Goal: Task Accomplishment & Management: Use online tool/utility

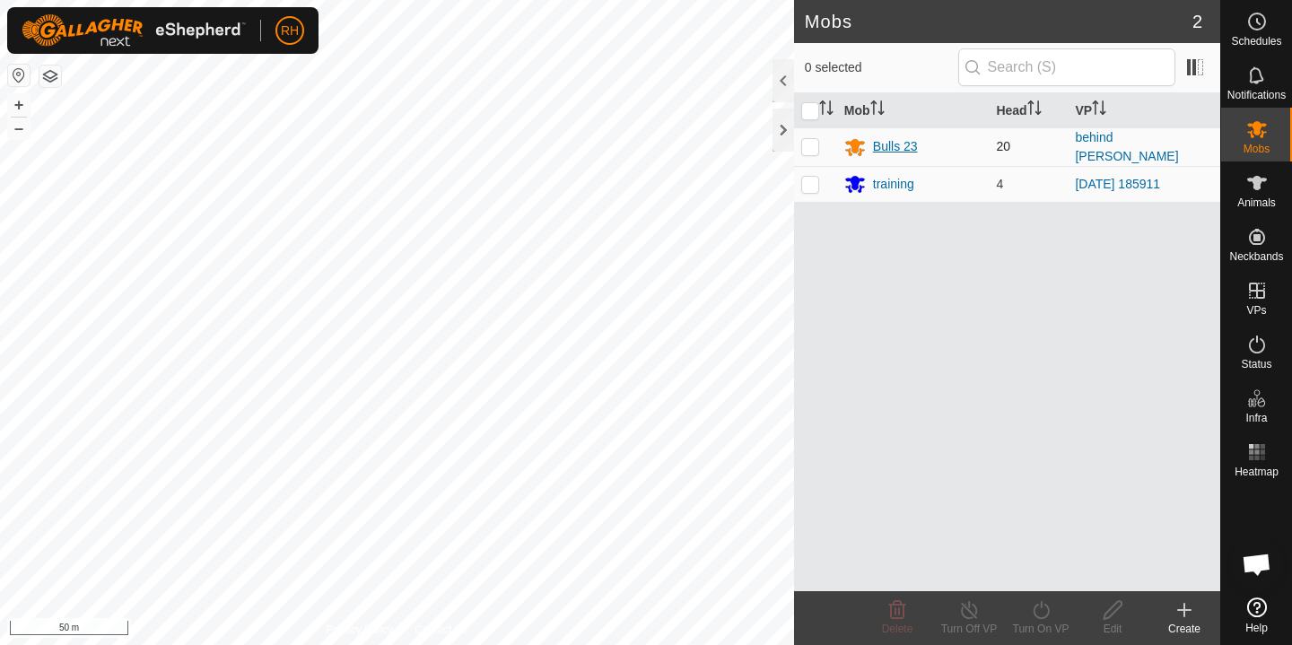
click at [889, 141] on div "Bulls 23" at bounding box center [895, 146] width 45 height 19
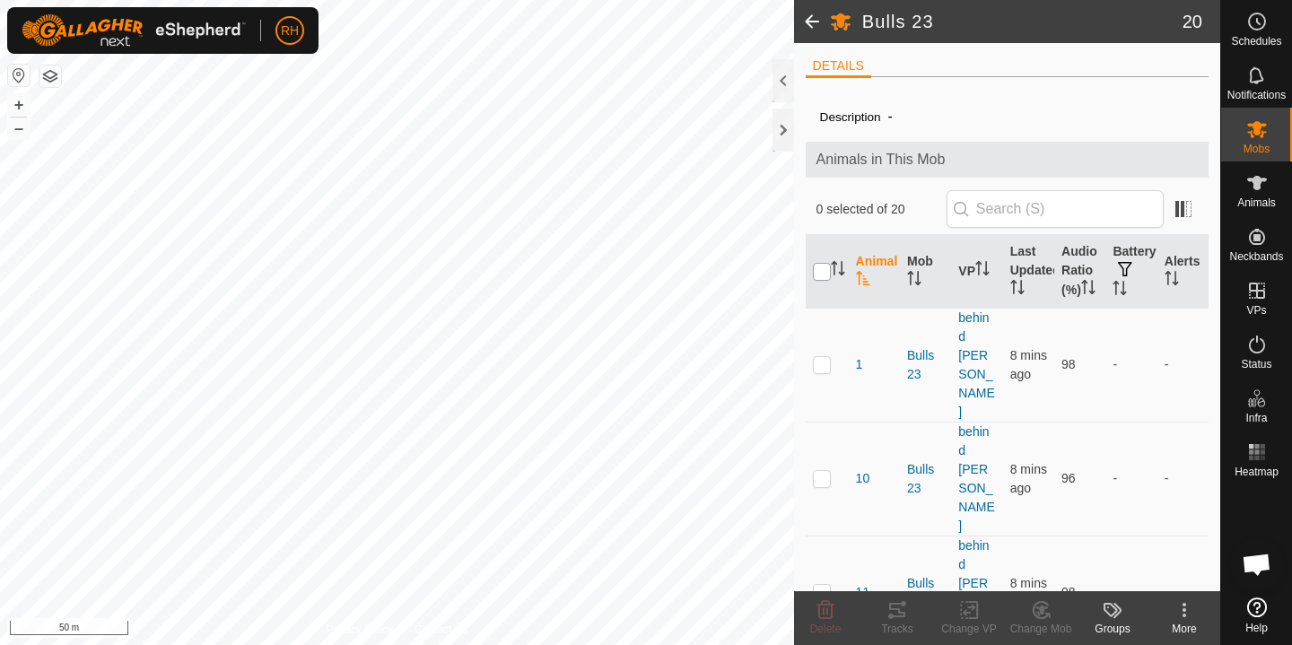
click at [815, 277] on input "checkbox" at bounding box center [822, 272] width 18 height 18
checkbox input "true"
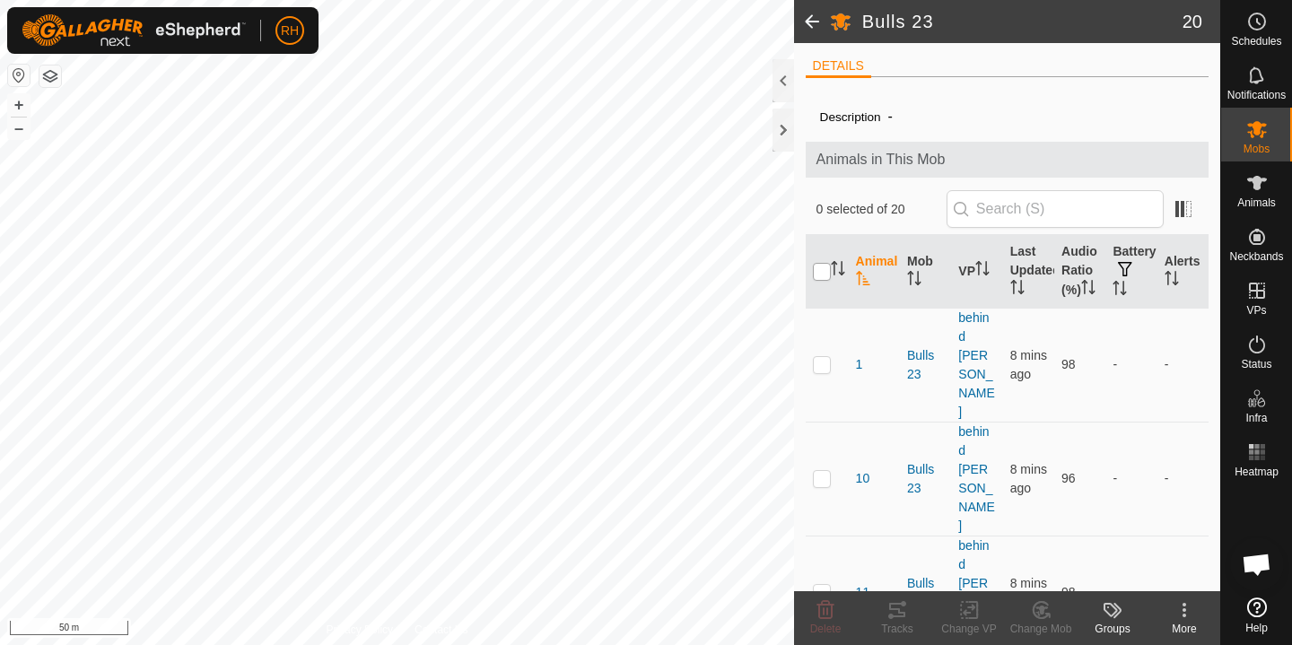
checkbox input "true"
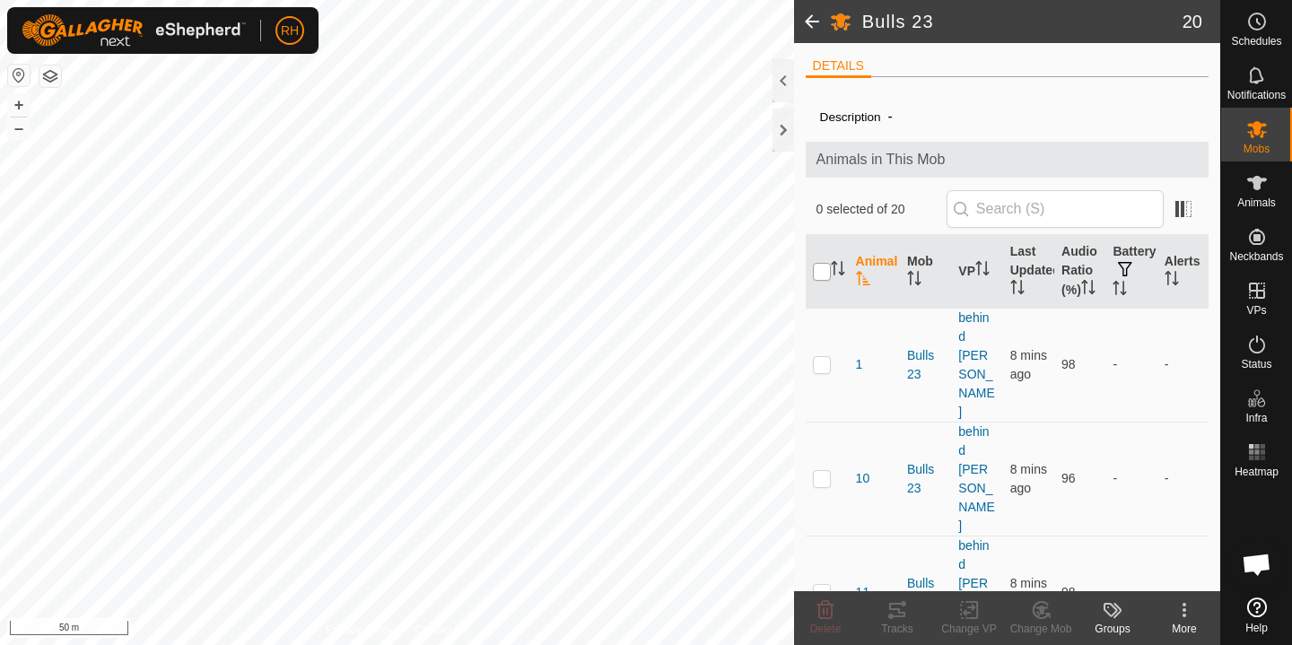
checkbox input "true"
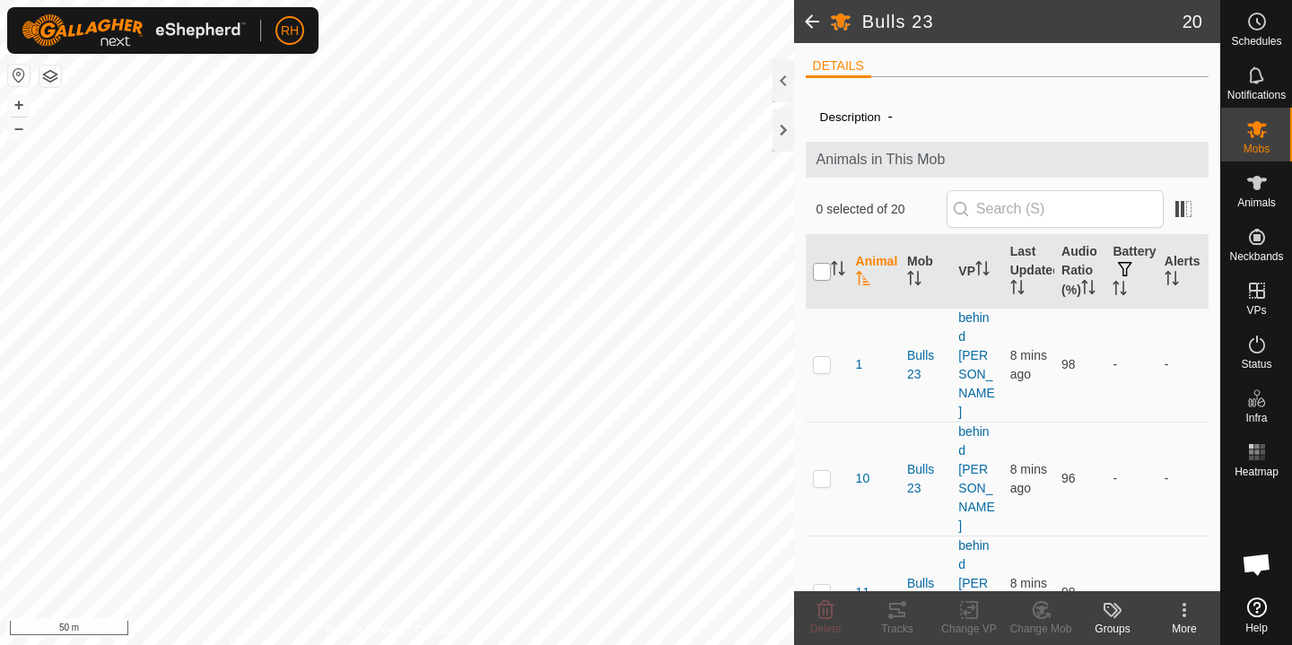
checkbox input "true"
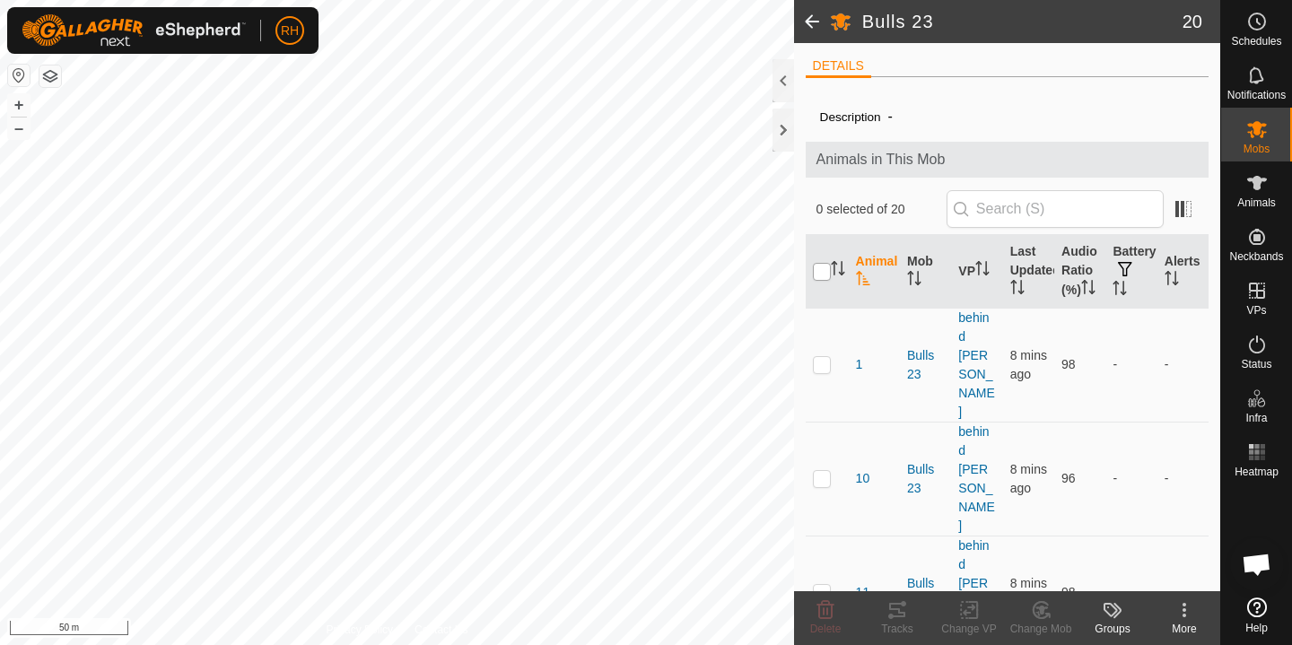
checkbox input "true"
click at [819, 279] on input "checkbox" at bounding box center [822, 272] width 18 height 18
checkbox input "false"
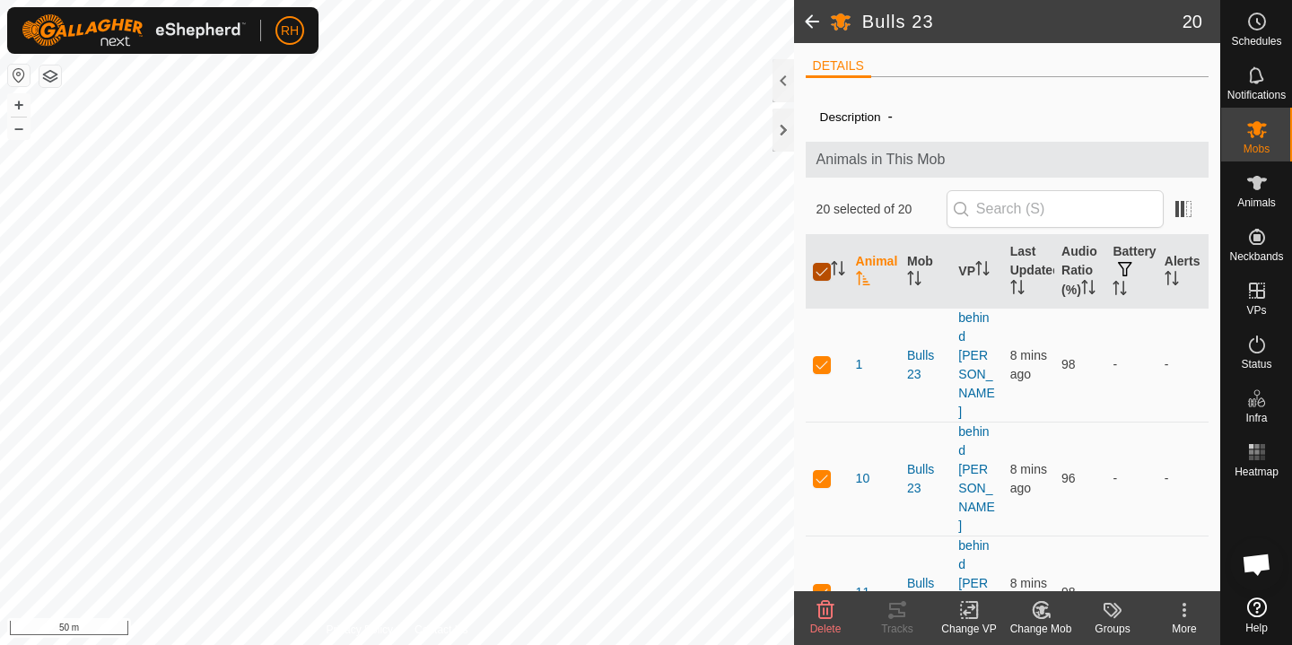
checkbox input "false"
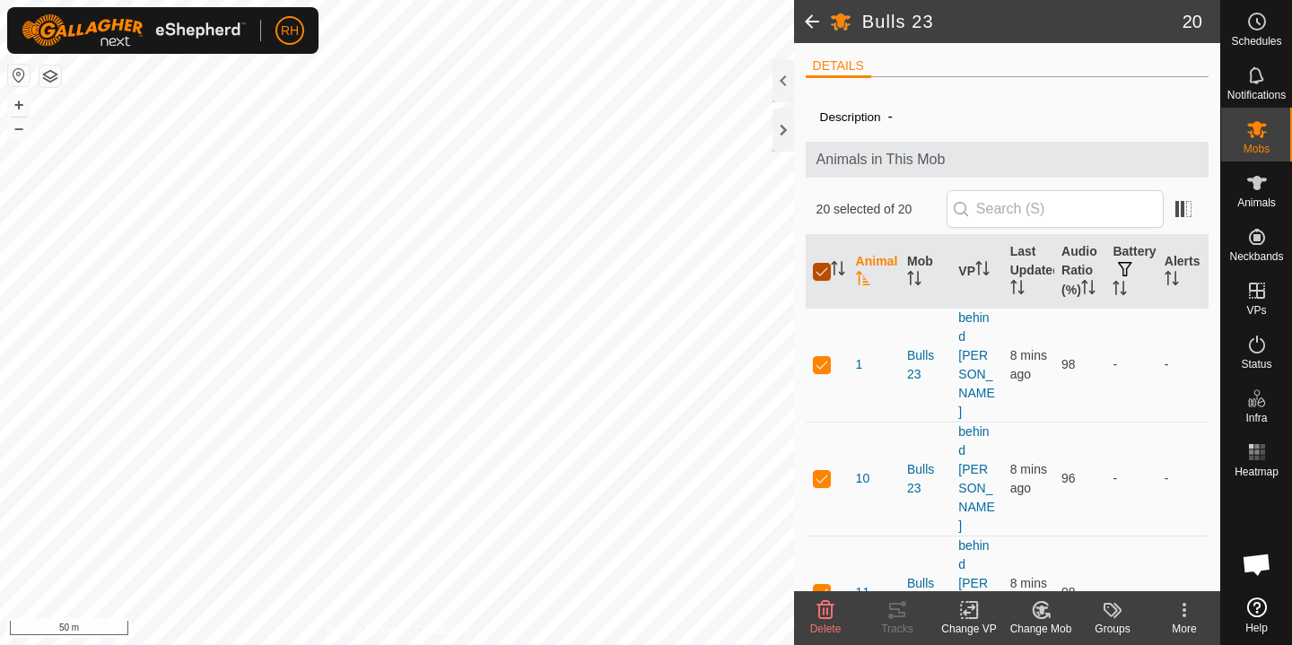
checkbox input "false"
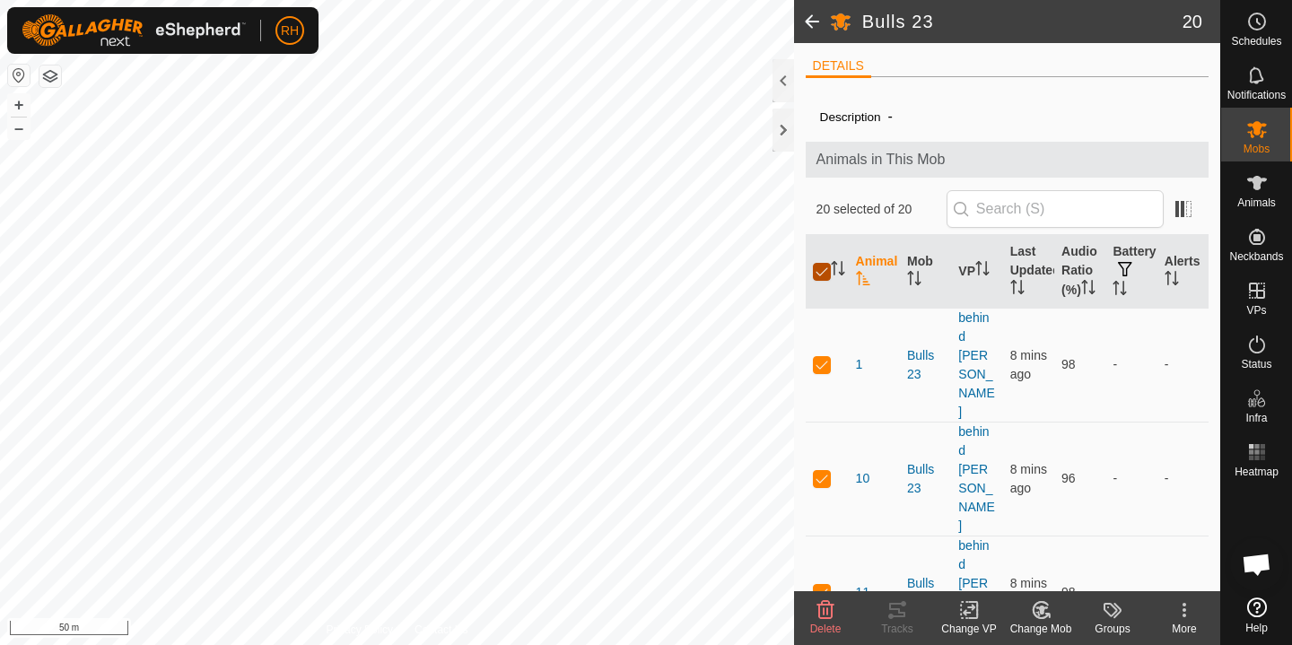
checkbox input "false"
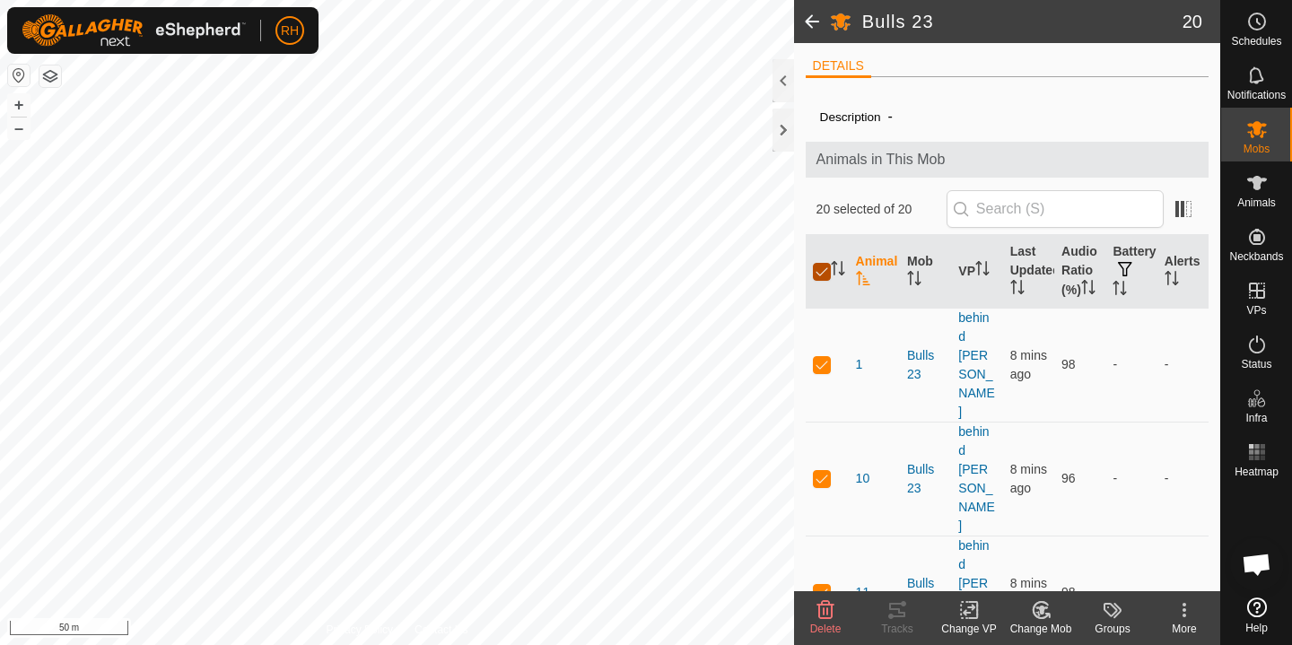
checkbox input "false"
click at [822, 371] on td at bounding box center [827, 365] width 43 height 114
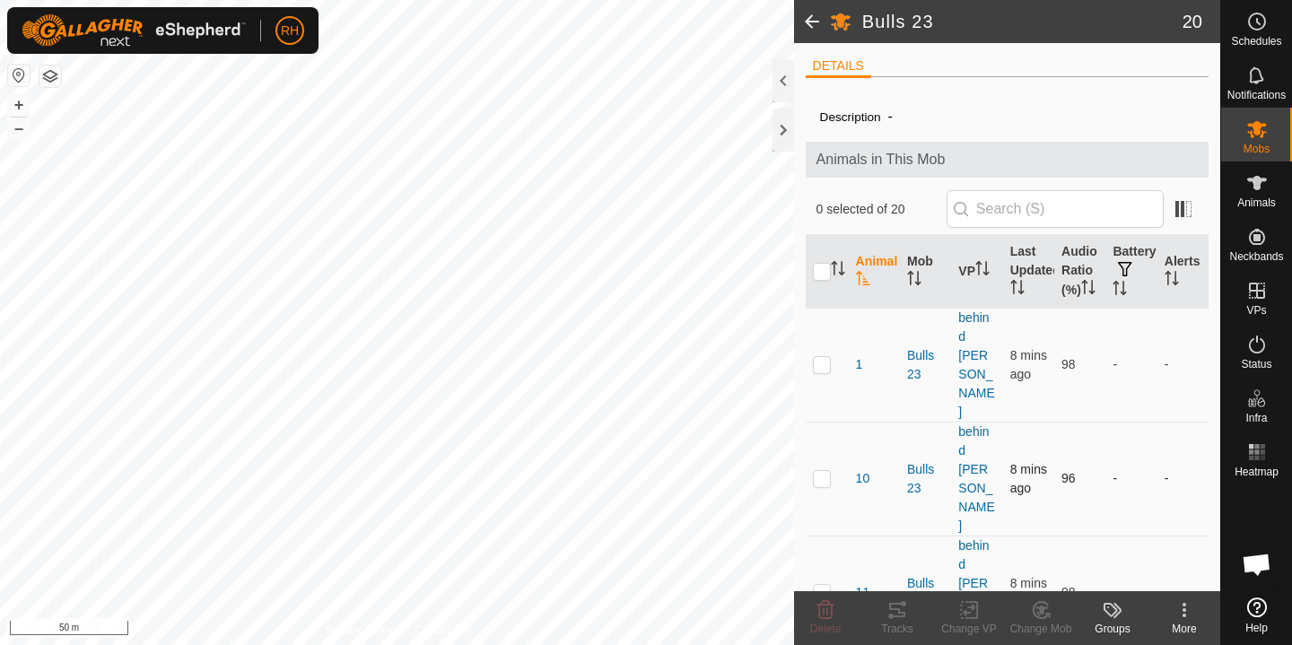
checkbox input "true"
drag, startPoint x: 825, startPoint y: 453, endPoint x: 828, endPoint y: 512, distance: 59.3
click at [825, 453] on td at bounding box center [827, 479] width 43 height 114
checkbox input "true"
drag, startPoint x: 825, startPoint y: 529, endPoint x: 828, endPoint y: 557, distance: 28.0
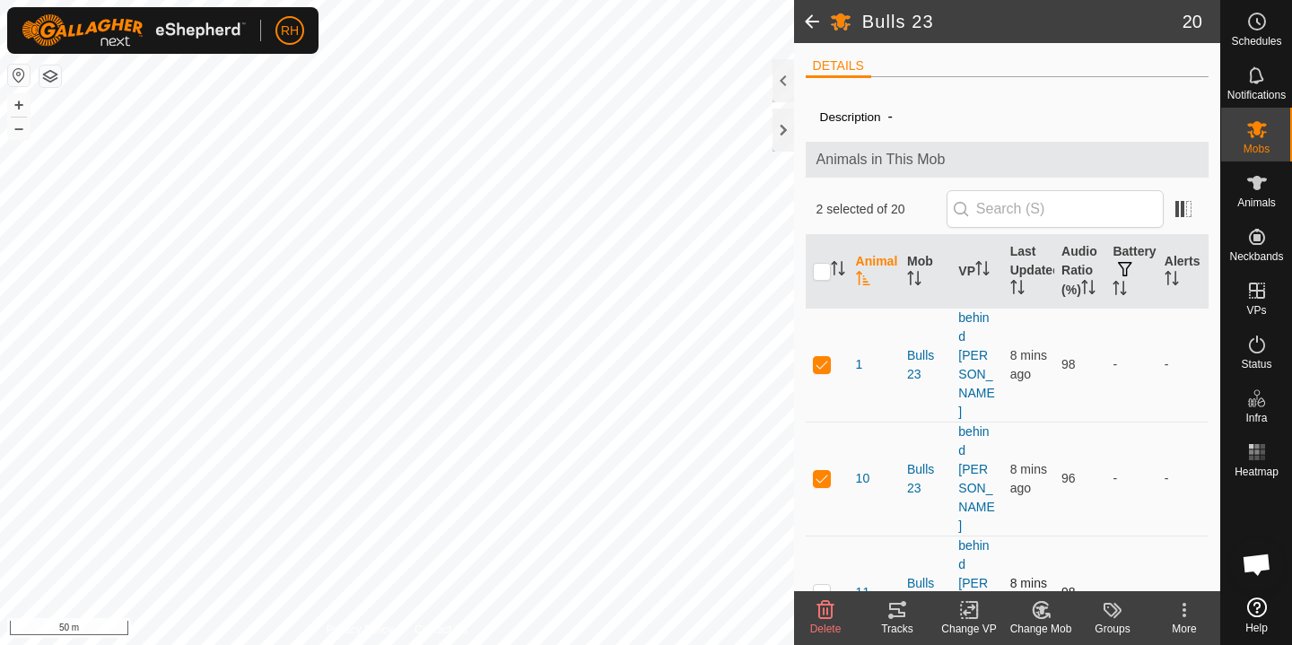
click at [825, 536] on td at bounding box center [827, 593] width 43 height 114
checkbox input "true"
click at [893, 622] on div "Tracks" at bounding box center [897, 629] width 72 height 16
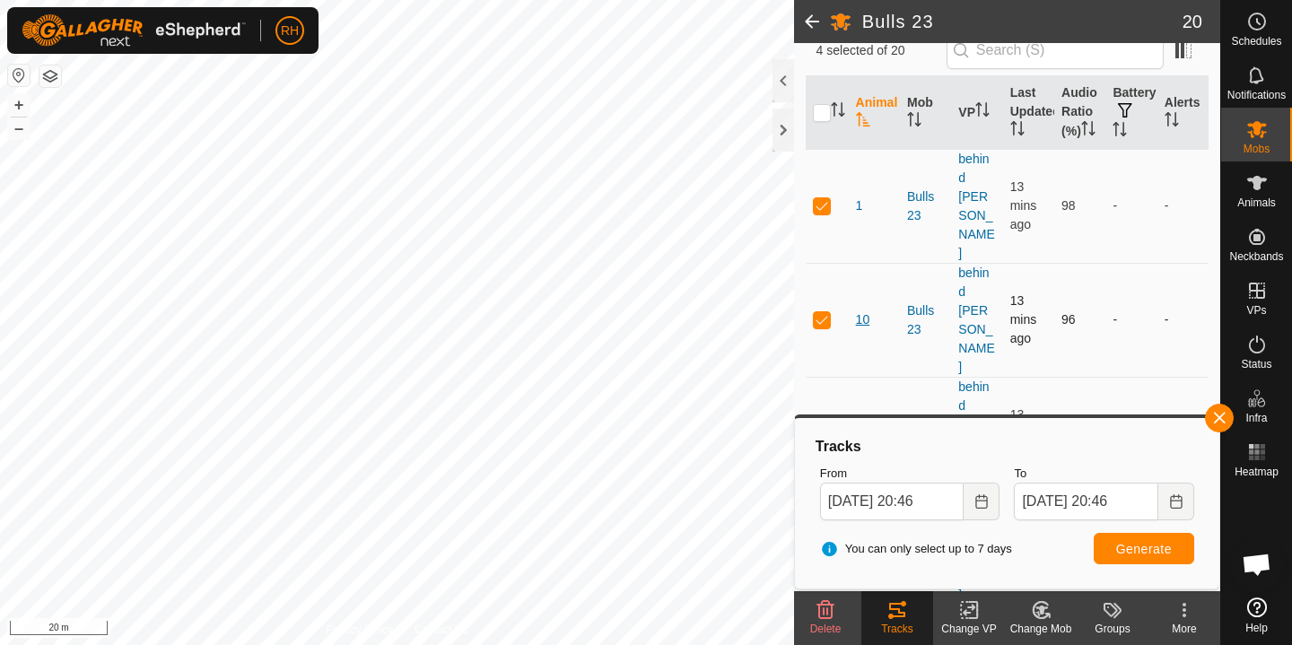
scroll to position [240, 0]
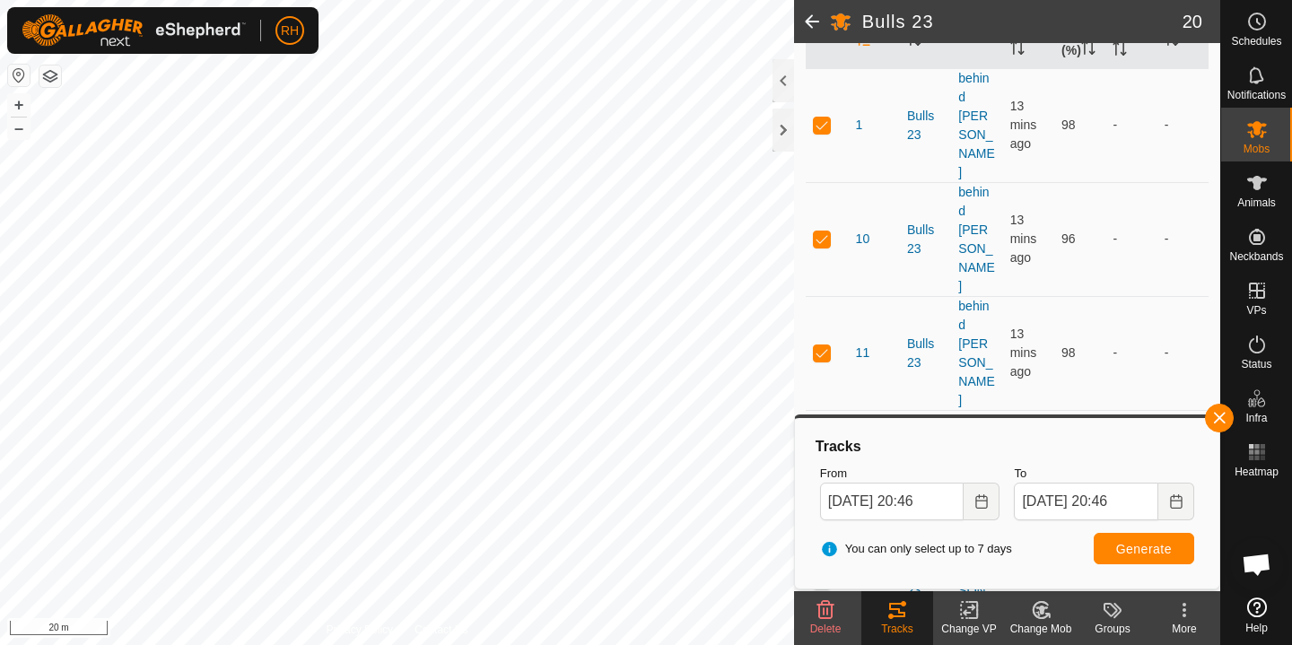
click at [820, 459] on p-checkbox at bounding box center [822, 466] width 18 height 14
checkbox input "false"
click at [820, 296] on td at bounding box center [827, 353] width 43 height 114
checkbox input "false"
click at [820, 207] on td at bounding box center [827, 239] width 43 height 114
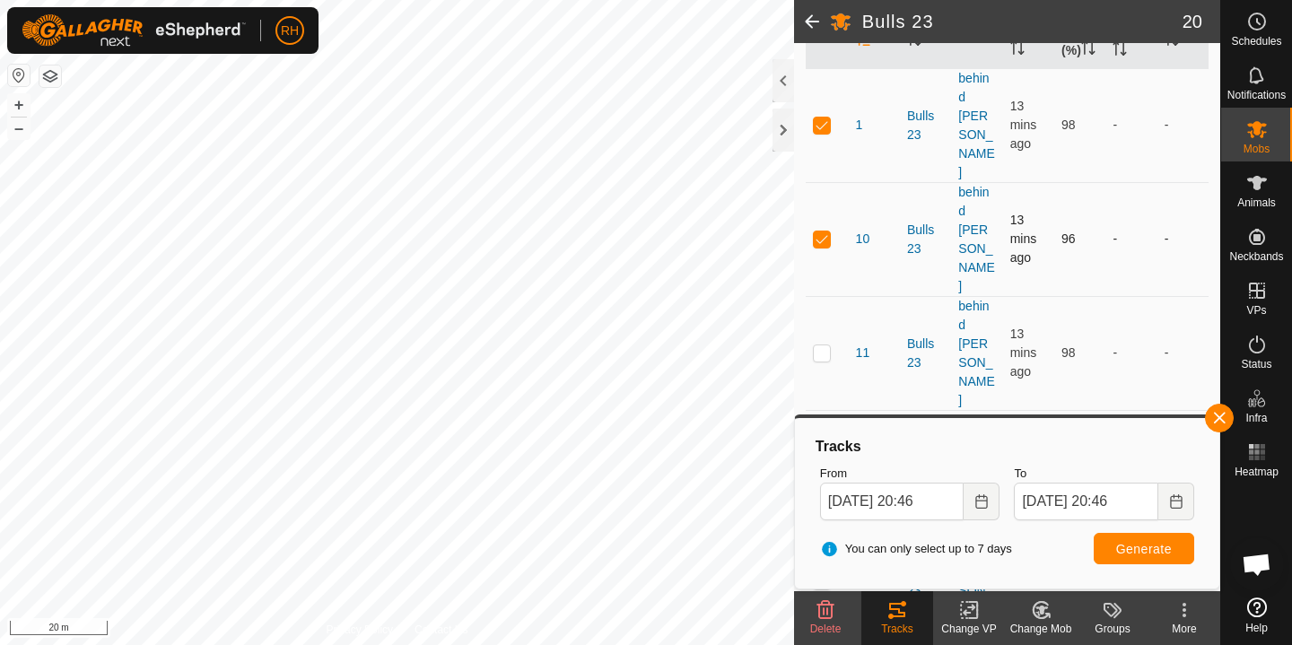
checkbox input "false"
click at [979, 498] on icon "Choose Date" at bounding box center [981, 501] width 14 height 14
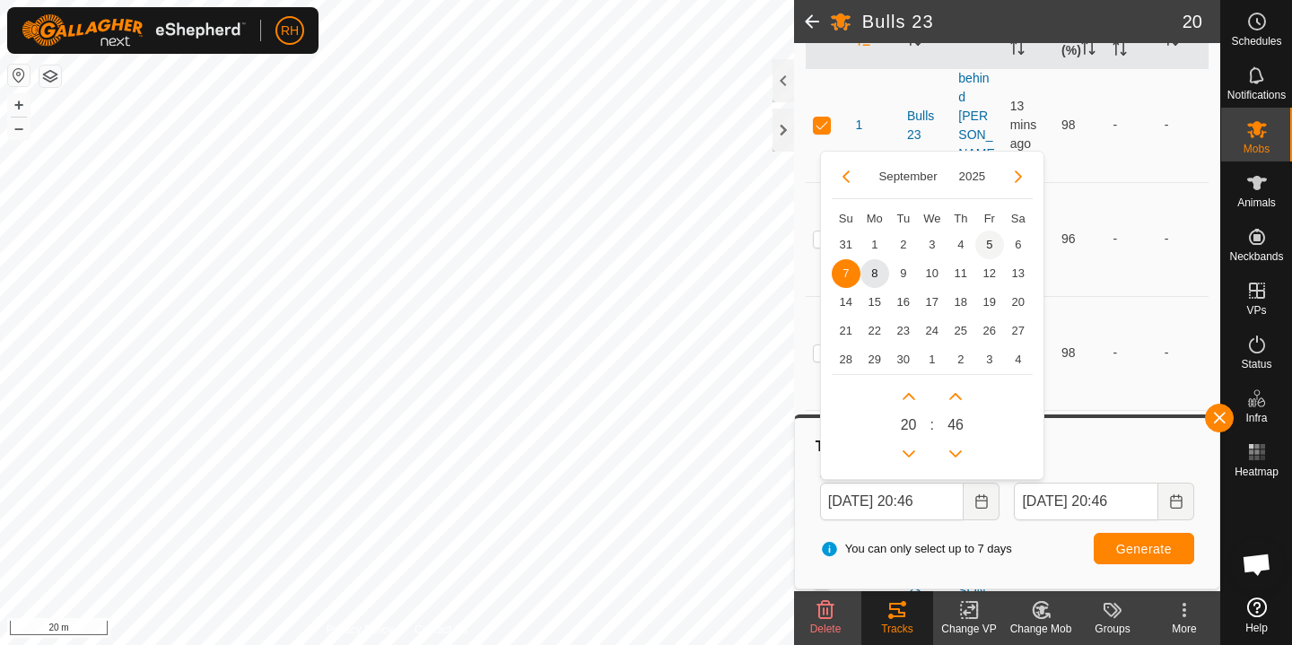
click at [991, 245] on span "5" at bounding box center [989, 245] width 29 height 29
type input "[DATE] 20:46"
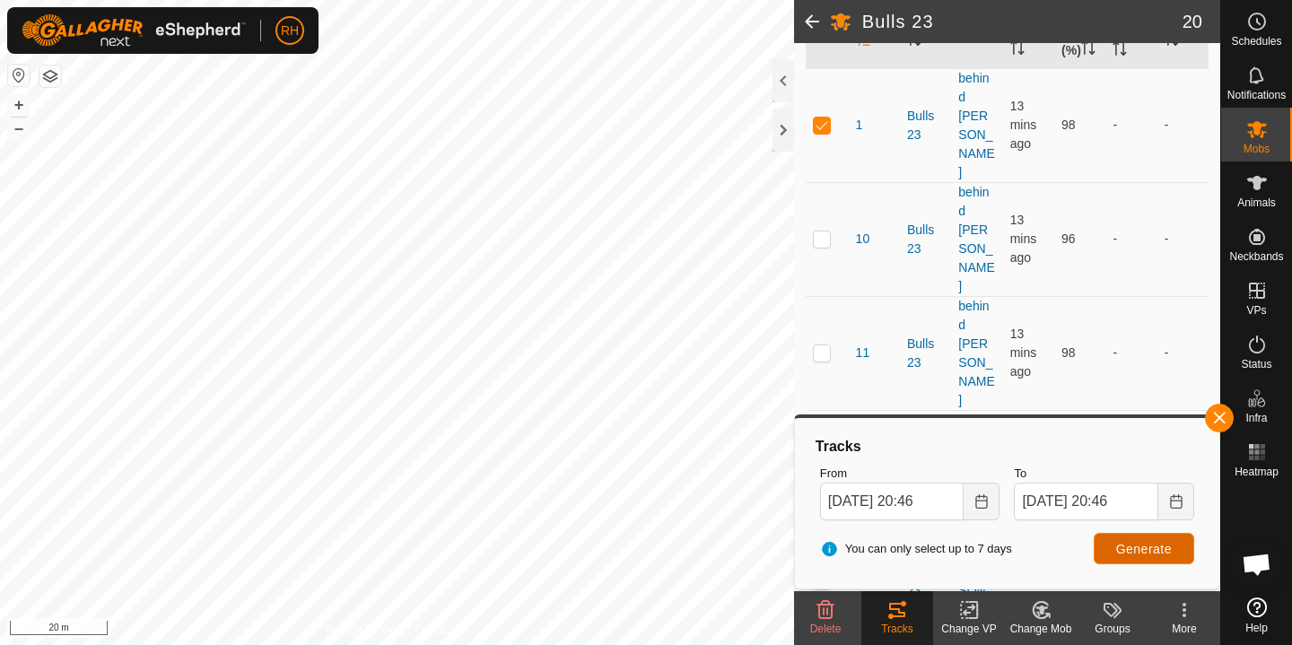
click at [1131, 552] on span "Generate" at bounding box center [1144, 549] width 56 height 14
click at [633, 0] on html "RH Schedules Notifications Mobs Animals Neckbands VPs Status Infra Heatmap Help…" at bounding box center [646, 322] width 1292 height 645
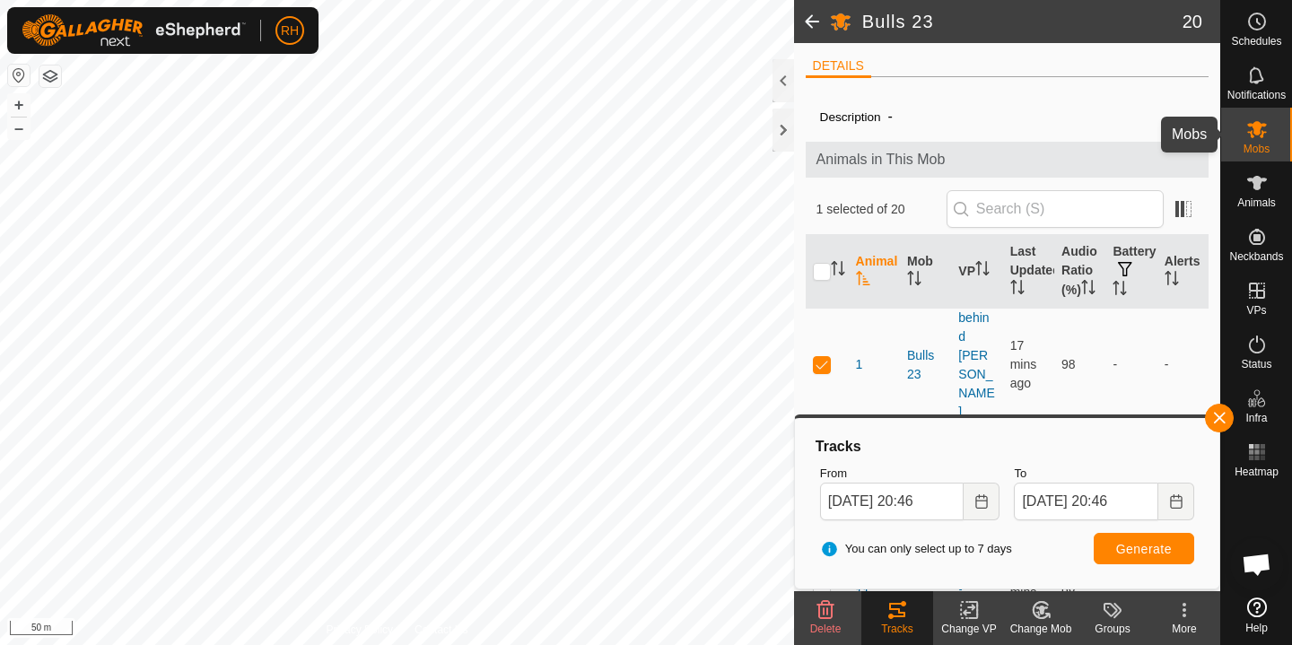
click at [1253, 137] on icon at bounding box center [1257, 129] width 22 height 22
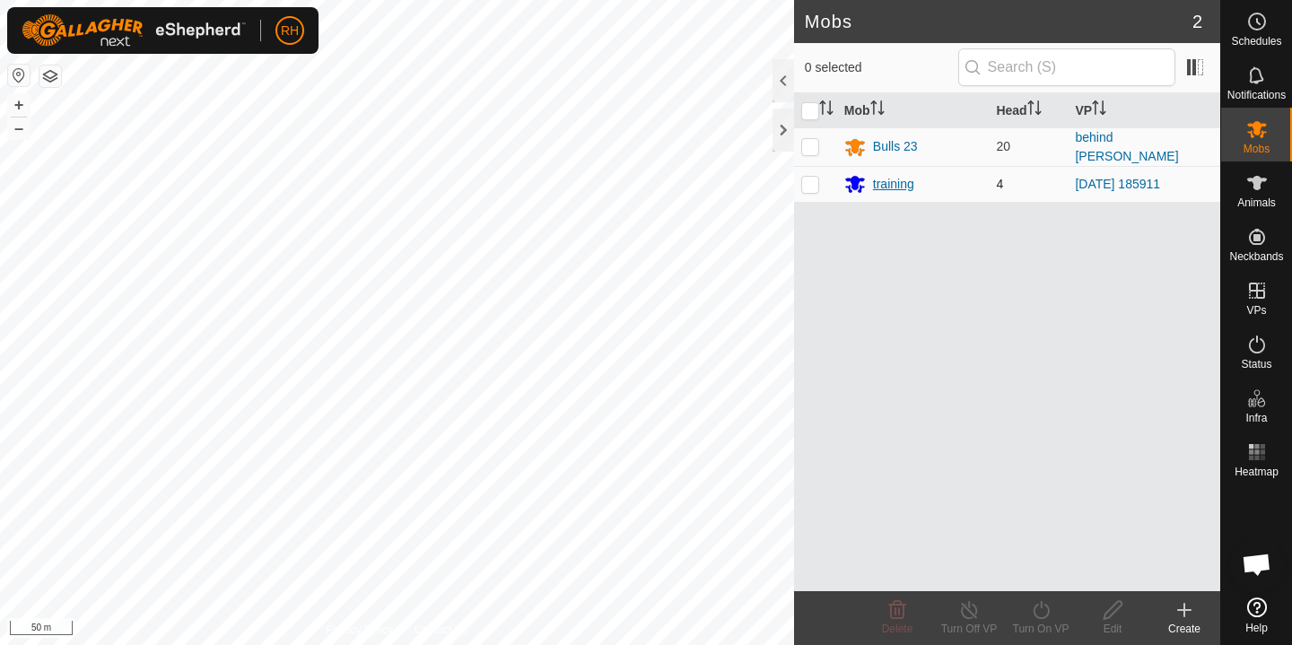
click at [903, 173] on div "training" at bounding box center [913, 184] width 138 height 22
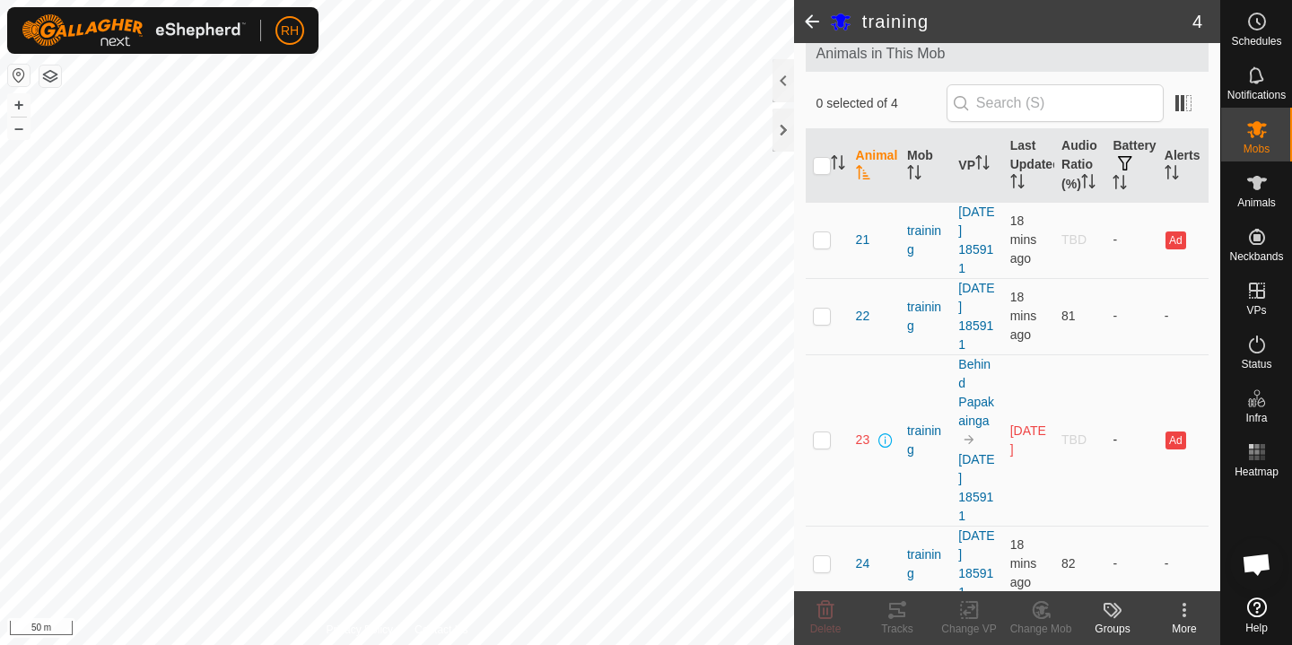
scroll to position [134, 0]
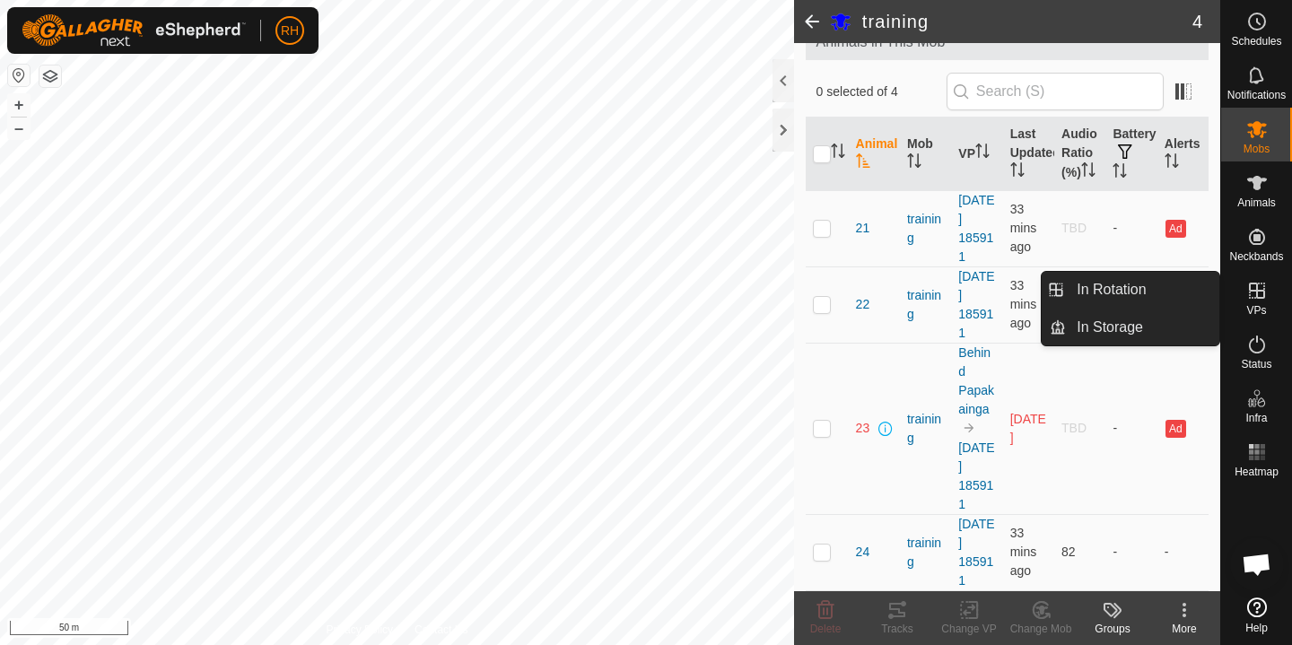
click at [1253, 308] on span "VPs" at bounding box center [1256, 310] width 20 height 11
click at [1156, 292] on link "In Rotation" at bounding box center [1142, 290] width 153 height 36
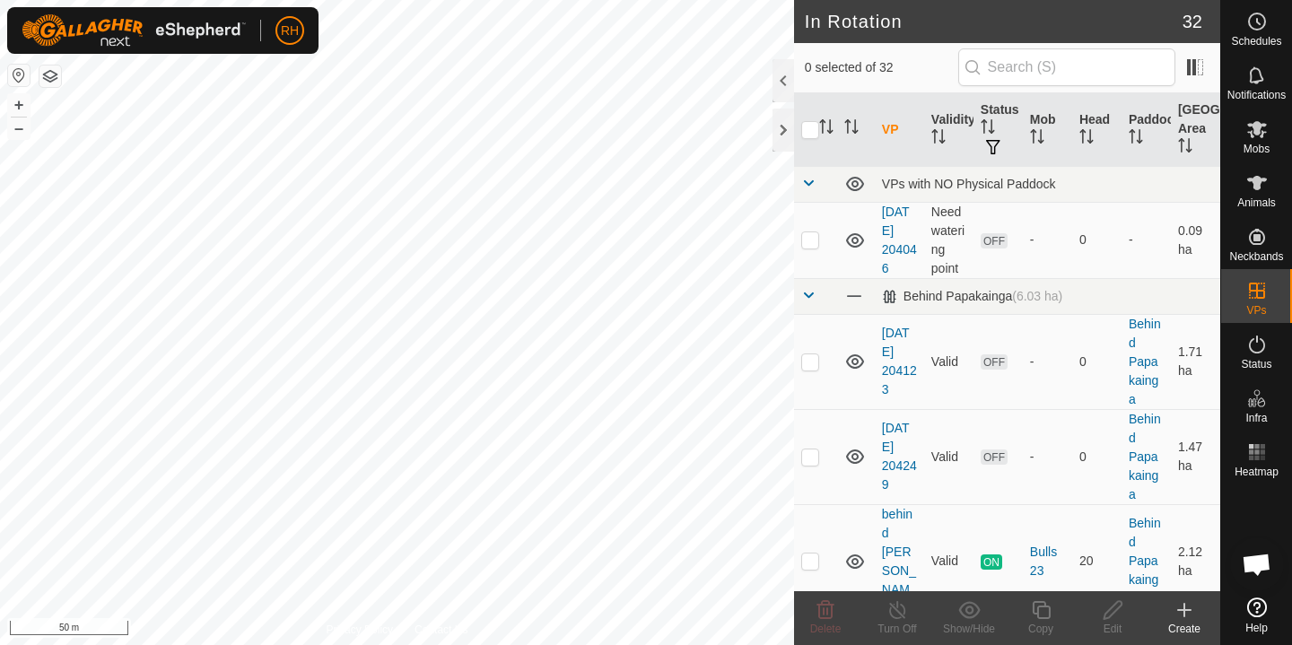
click at [1188, 620] on icon at bounding box center [1185, 610] width 22 height 22
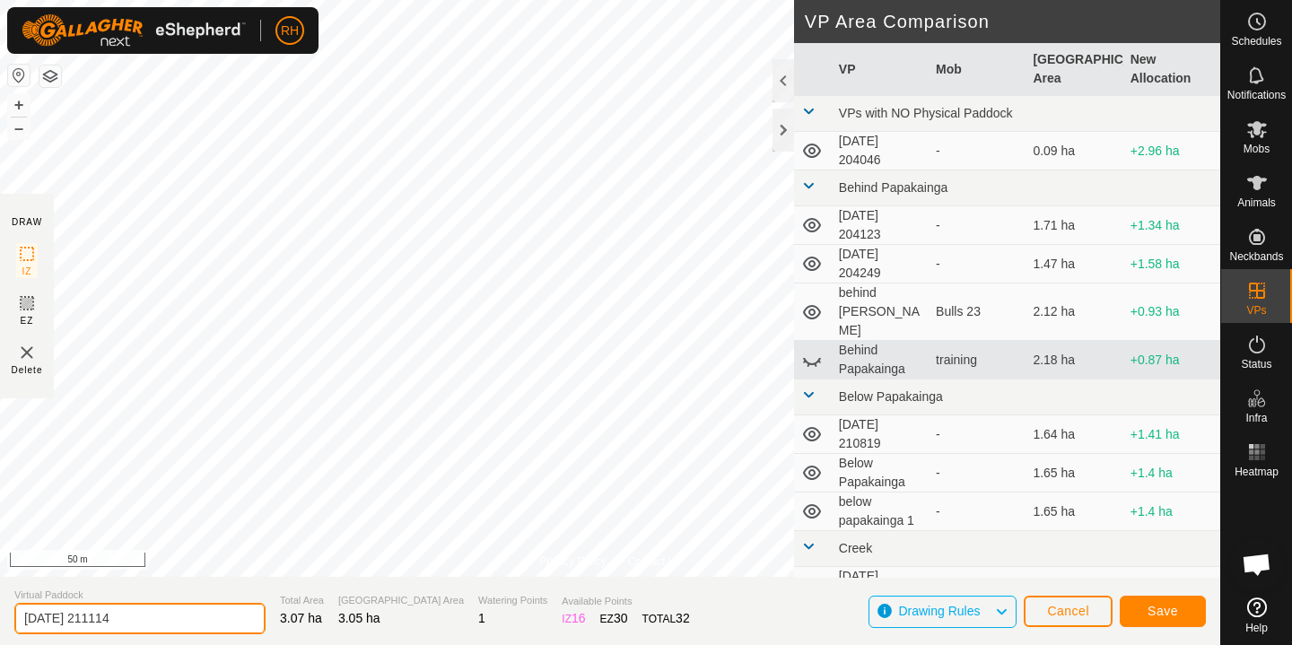
click at [116, 625] on input "[DATE] 211114" at bounding box center [139, 618] width 251 height 31
click at [117, 624] on input "[DATE] 211114" at bounding box center [139, 618] width 251 height 31
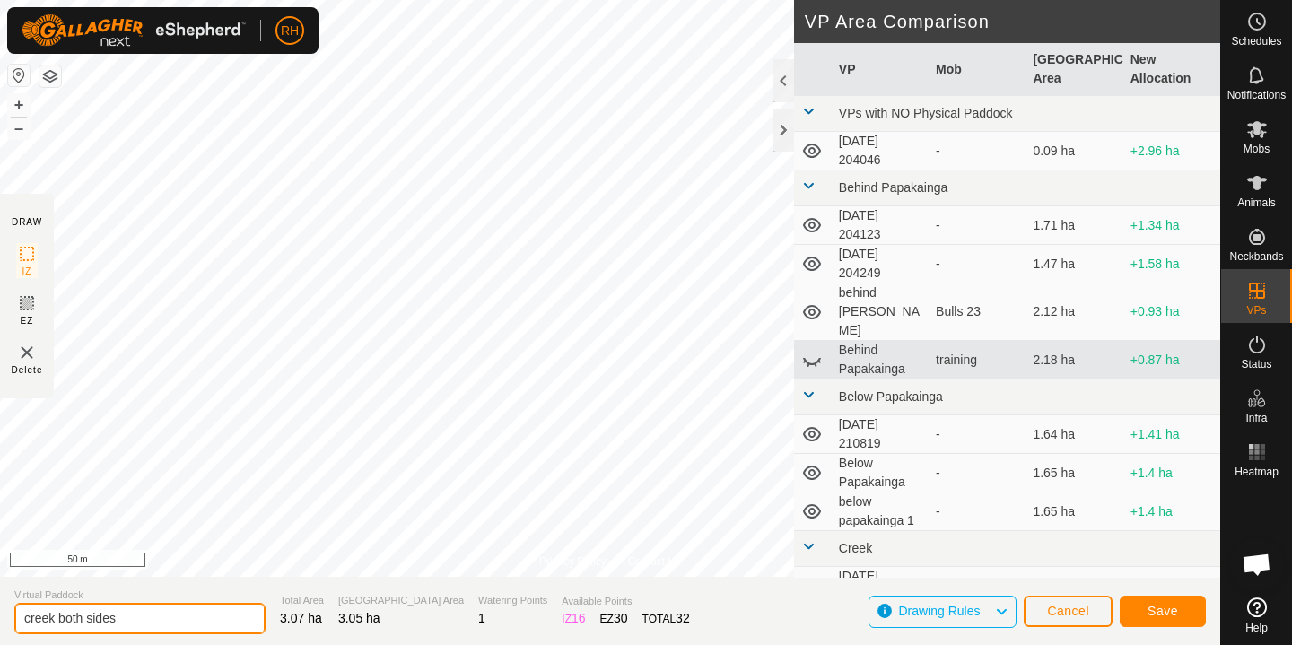
type input "creek both sides"
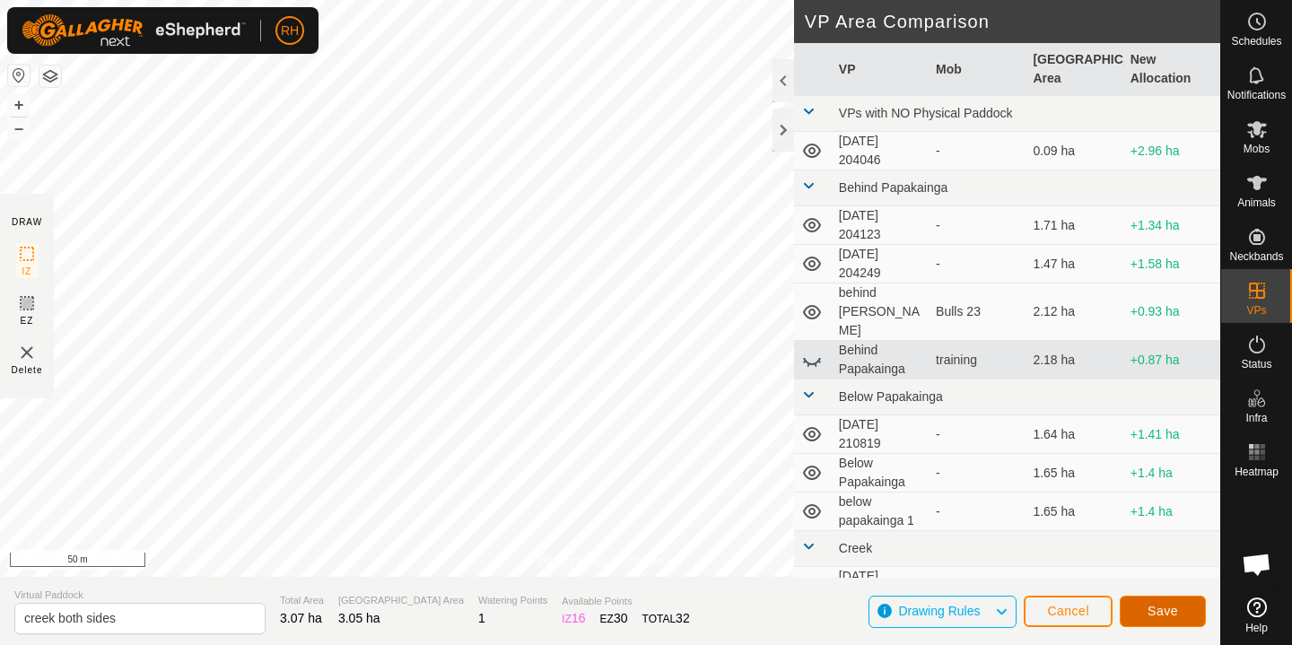
click at [1178, 608] on button "Save" at bounding box center [1163, 611] width 86 height 31
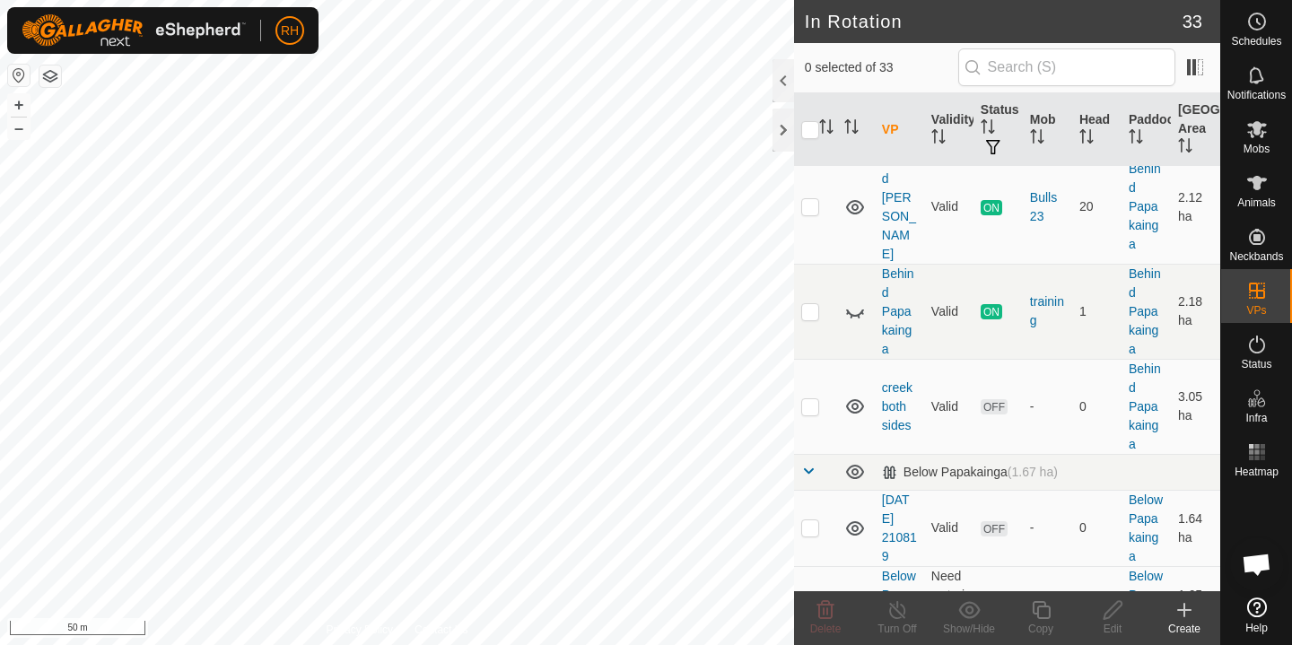
scroll to position [397, 0]
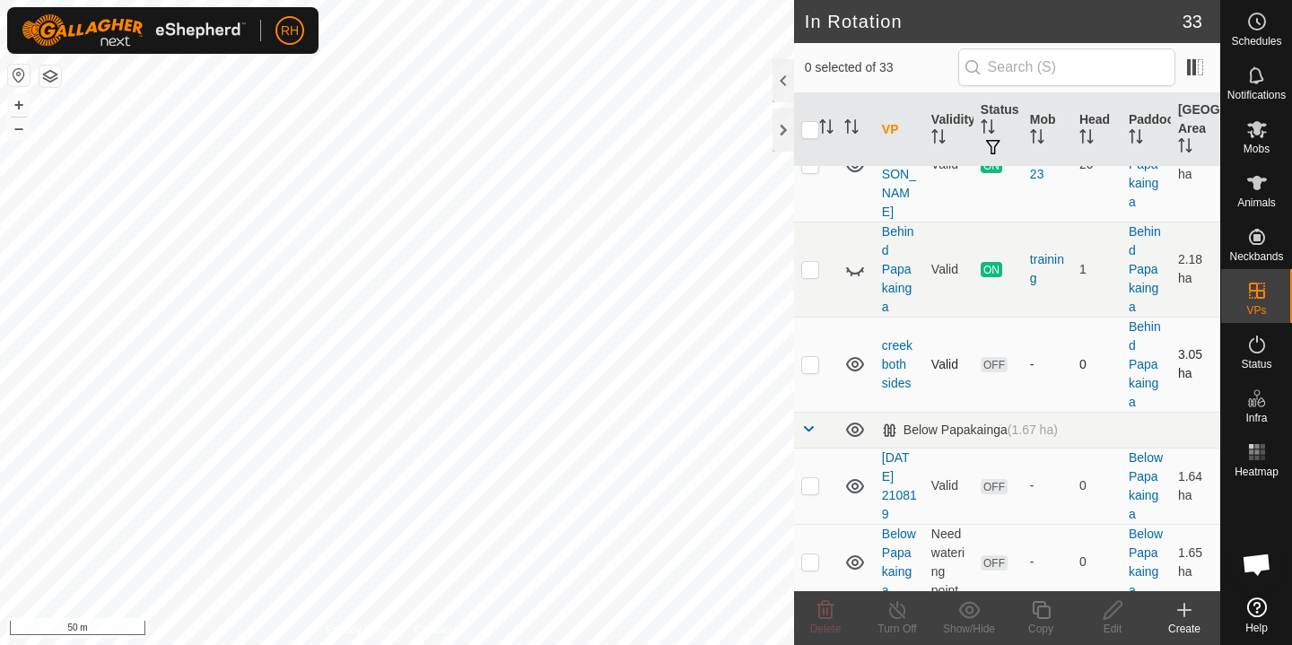
click at [813, 357] on p-checkbox at bounding box center [810, 364] width 18 height 14
checkbox input "true"
click at [1253, 140] on es-mob-svg-icon at bounding box center [1257, 129] width 32 height 29
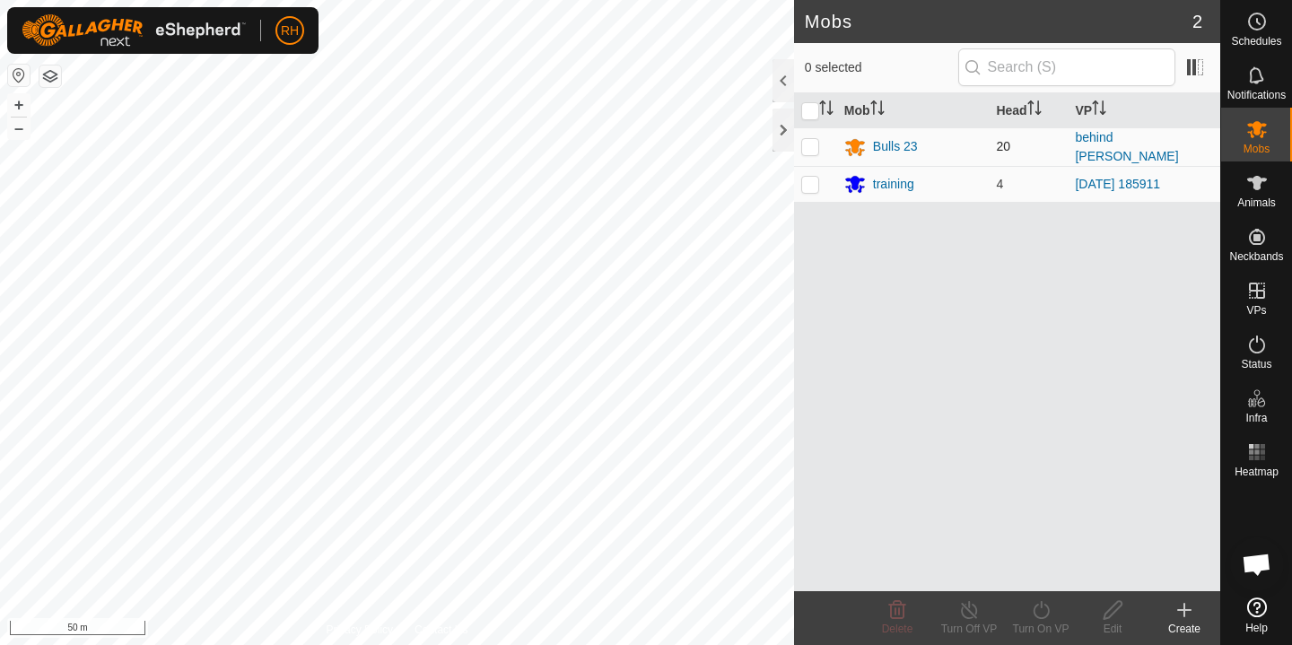
click at [815, 145] on p-checkbox at bounding box center [810, 146] width 18 height 14
checkbox input "true"
click at [1039, 612] on icon at bounding box center [1041, 610] width 22 height 22
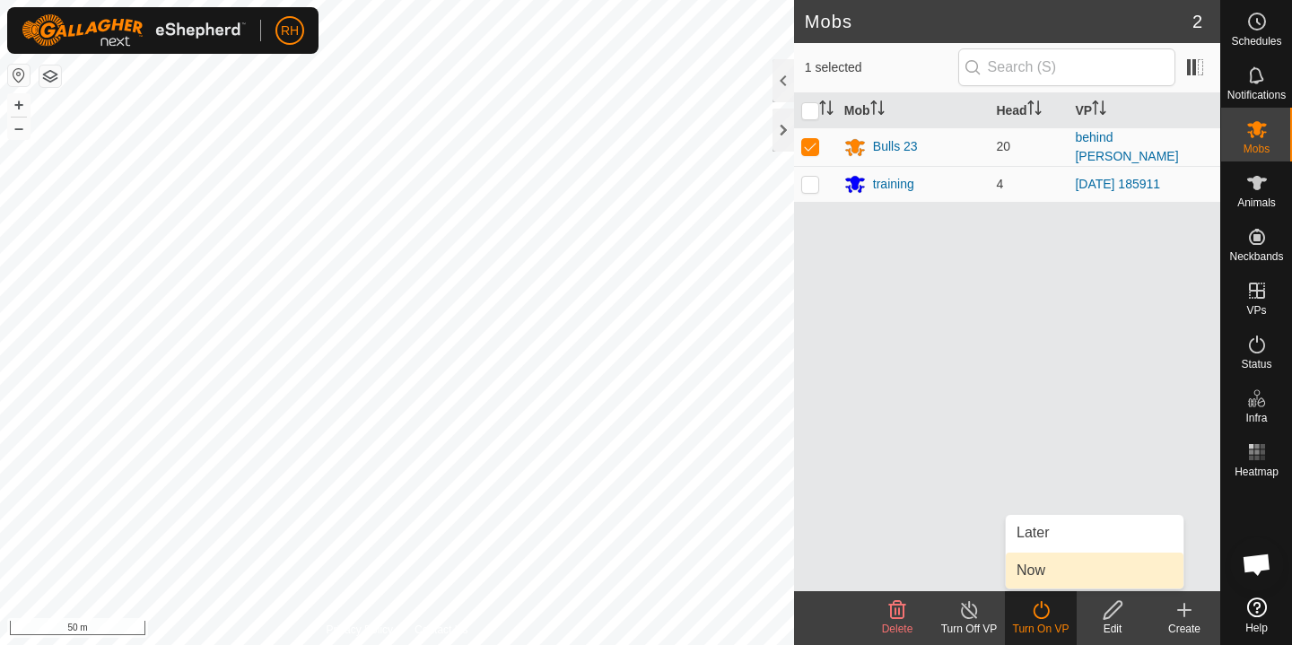
click at [1063, 565] on link "Now" at bounding box center [1095, 571] width 178 height 36
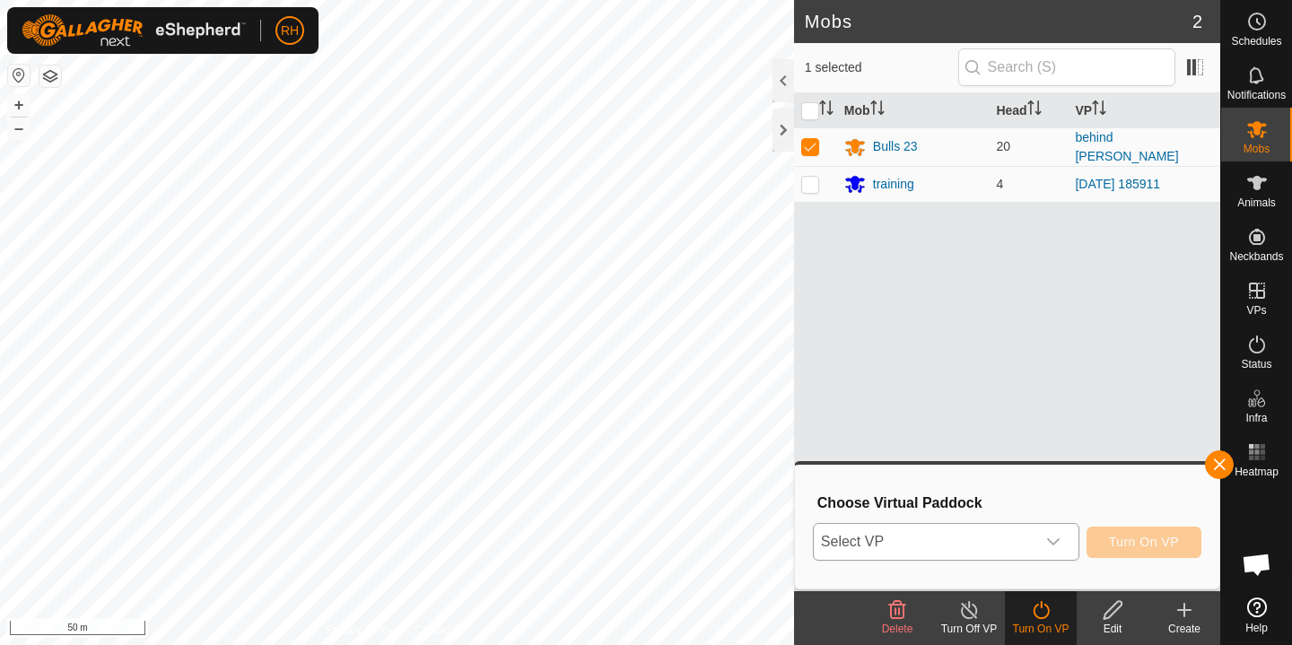
click at [1044, 534] on div "dropdown trigger" at bounding box center [1053, 542] width 36 height 36
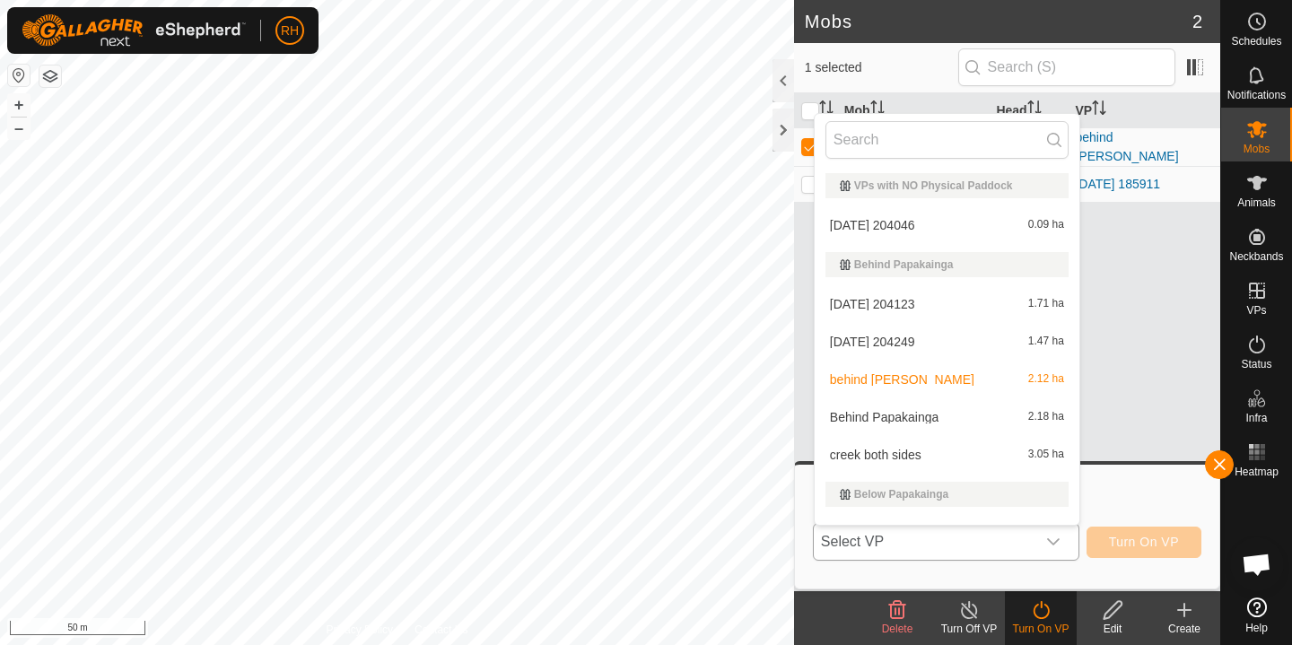
scroll to position [27, 0]
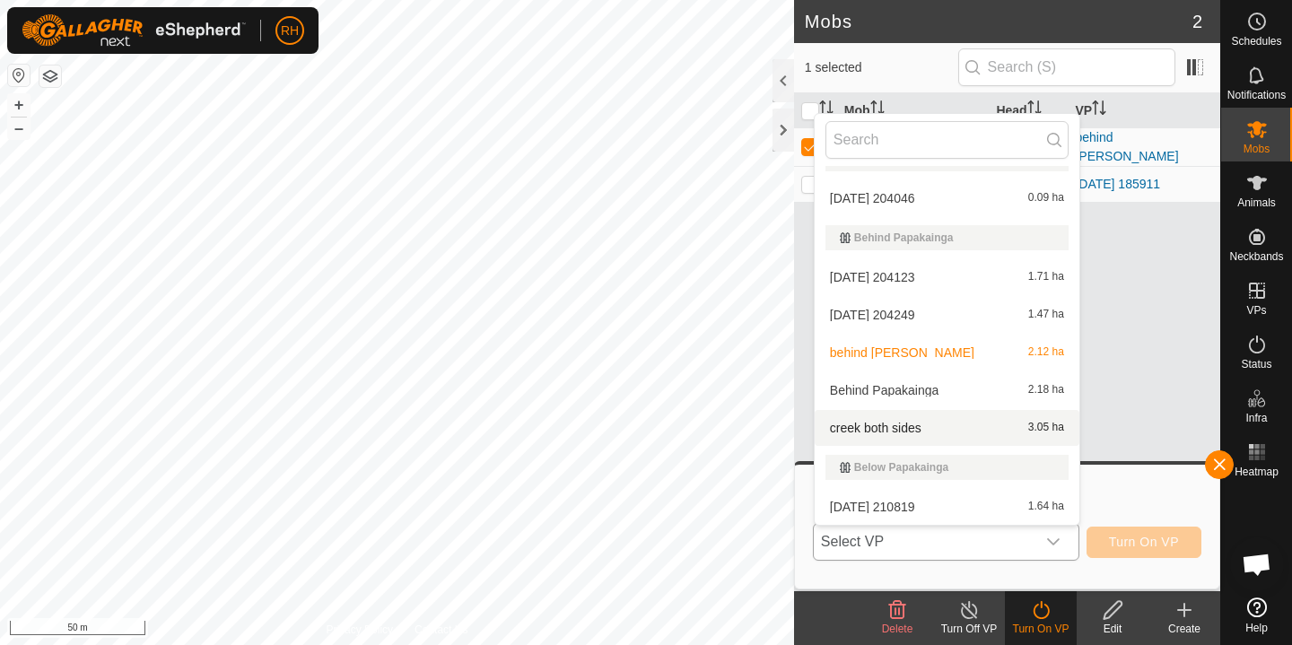
click at [902, 431] on li "creek both sides 3.05 ha" at bounding box center [947, 428] width 265 height 36
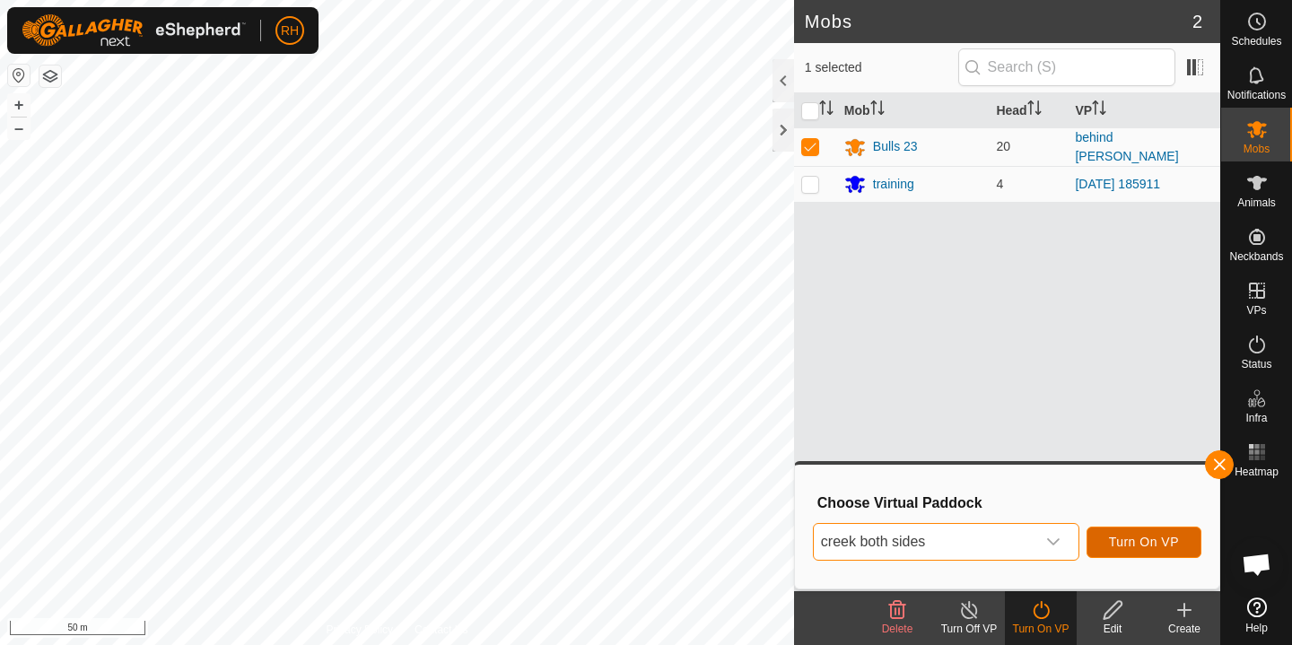
click at [1180, 549] on button "Turn On VP" at bounding box center [1144, 542] width 115 height 31
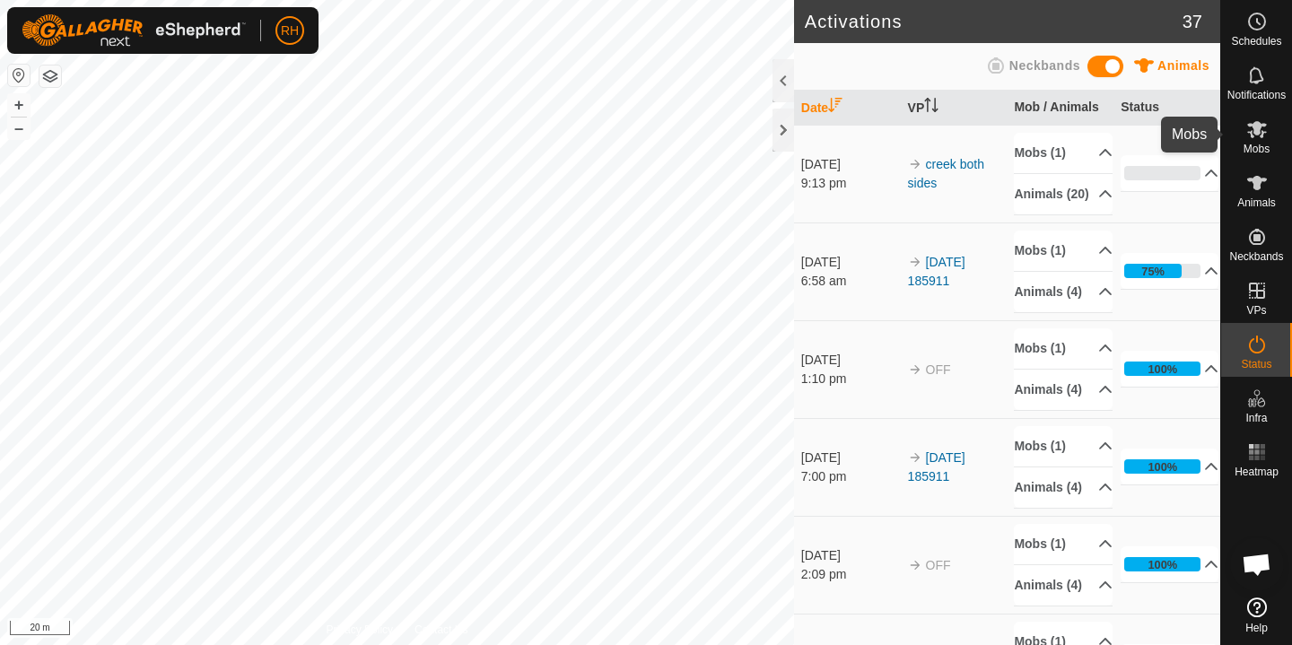
click at [1247, 141] on es-mob-svg-icon at bounding box center [1257, 129] width 32 height 29
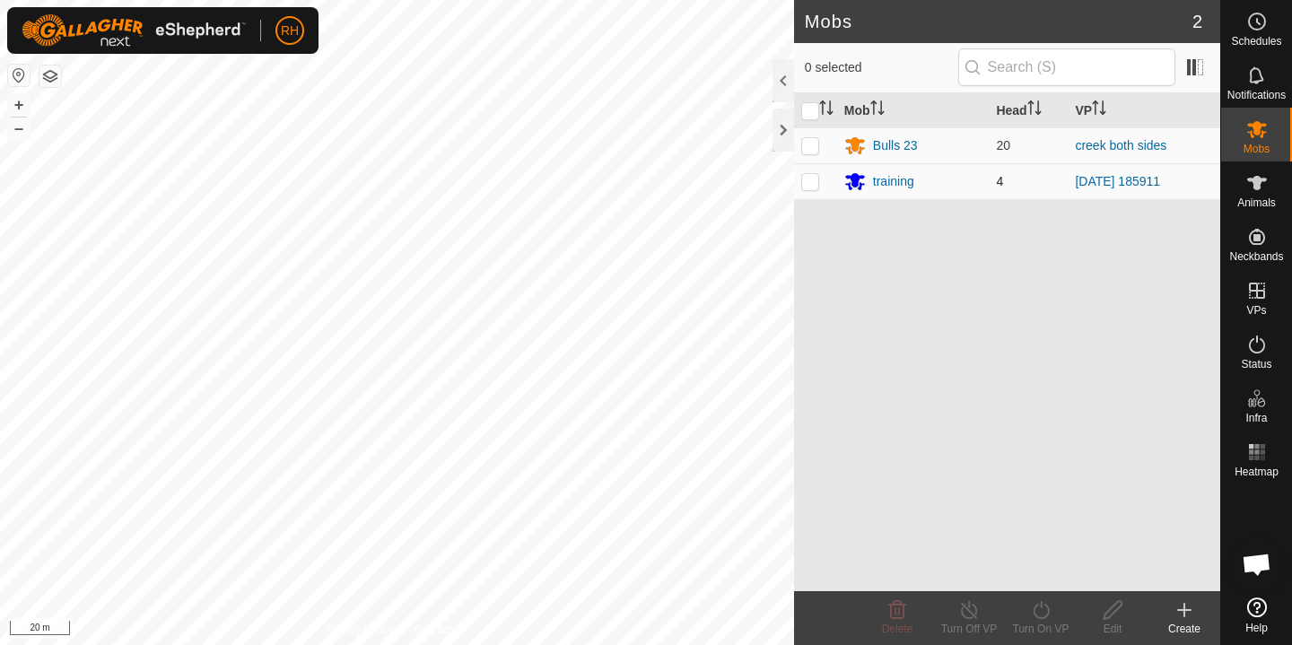
click at [817, 180] on p-checkbox at bounding box center [810, 181] width 18 height 14
checkbox input "true"
click at [1046, 608] on icon at bounding box center [1041, 610] width 22 height 22
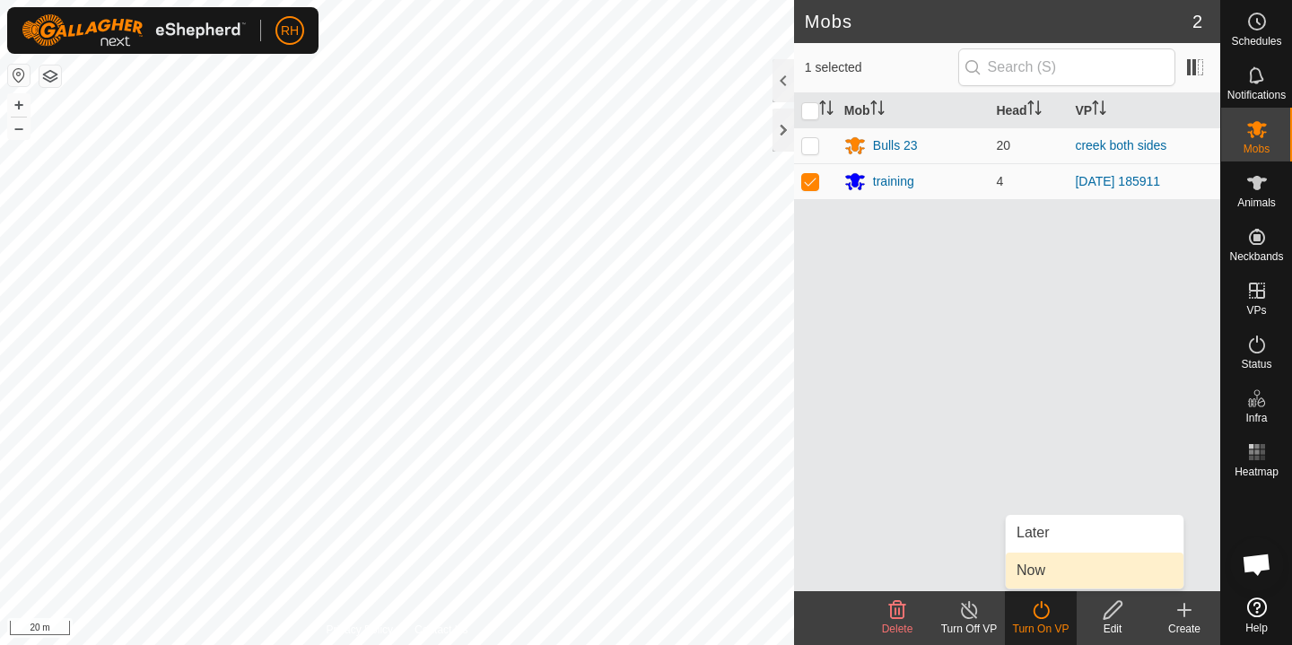
click at [1117, 563] on link "Now" at bounding box center [1095, 571] width 178 height 36
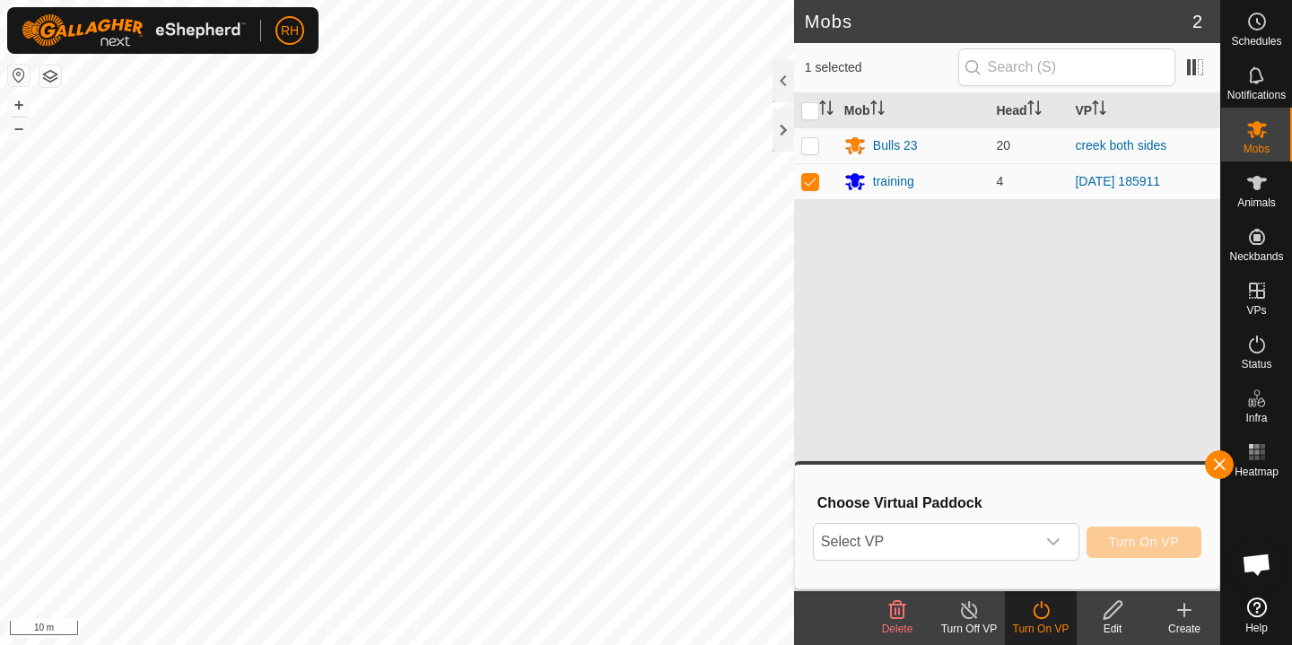
click at [1186, 610] on icon at bounding box center [1184, 610] width 13 height 0
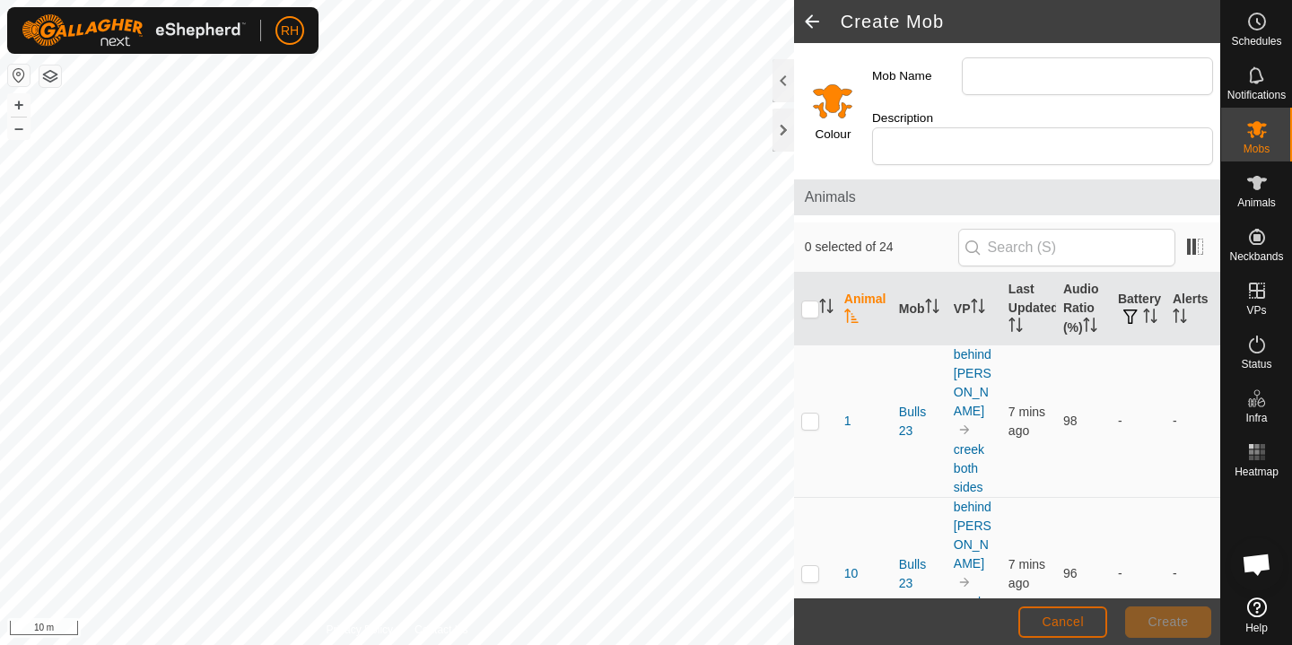
click at [1064, 619] on span "Cancel" at bounding box center [1063, 622] width 42 height 14
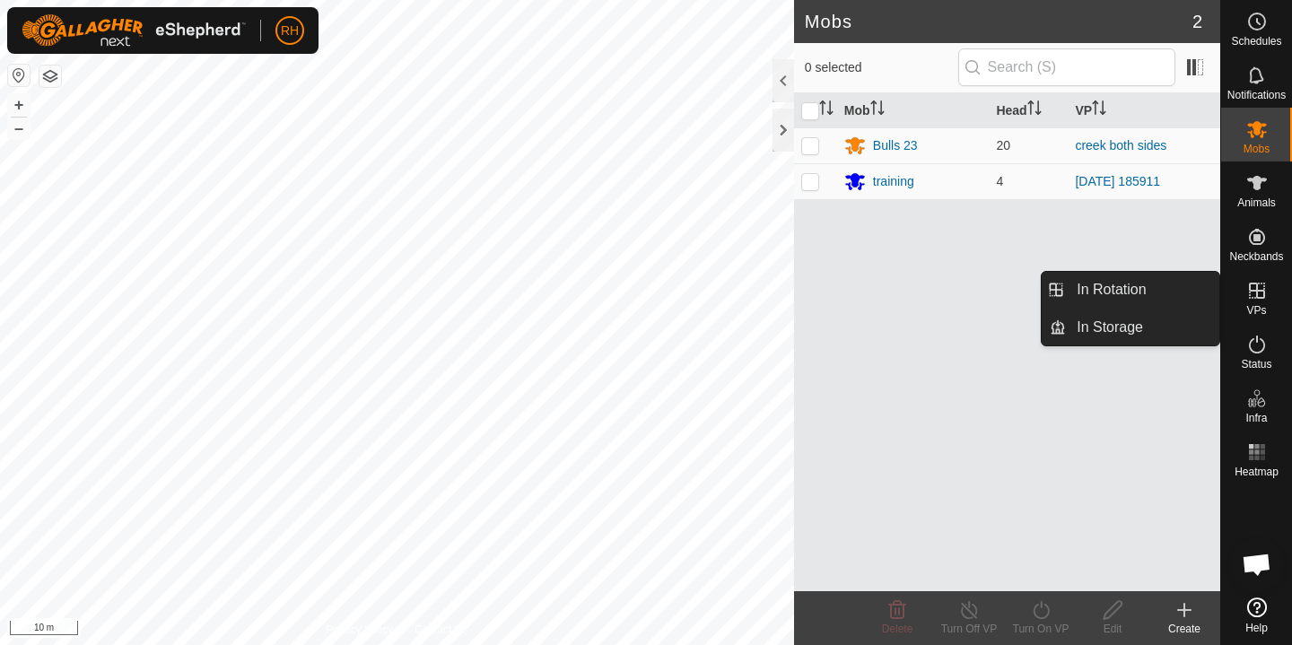
click at [1259, 301] on icon at bounding box center [1257, 291] width 22 height 22
click at [1164, 289] on link "In Rotation" at bounding box center [1142, 290] width 153 height 36
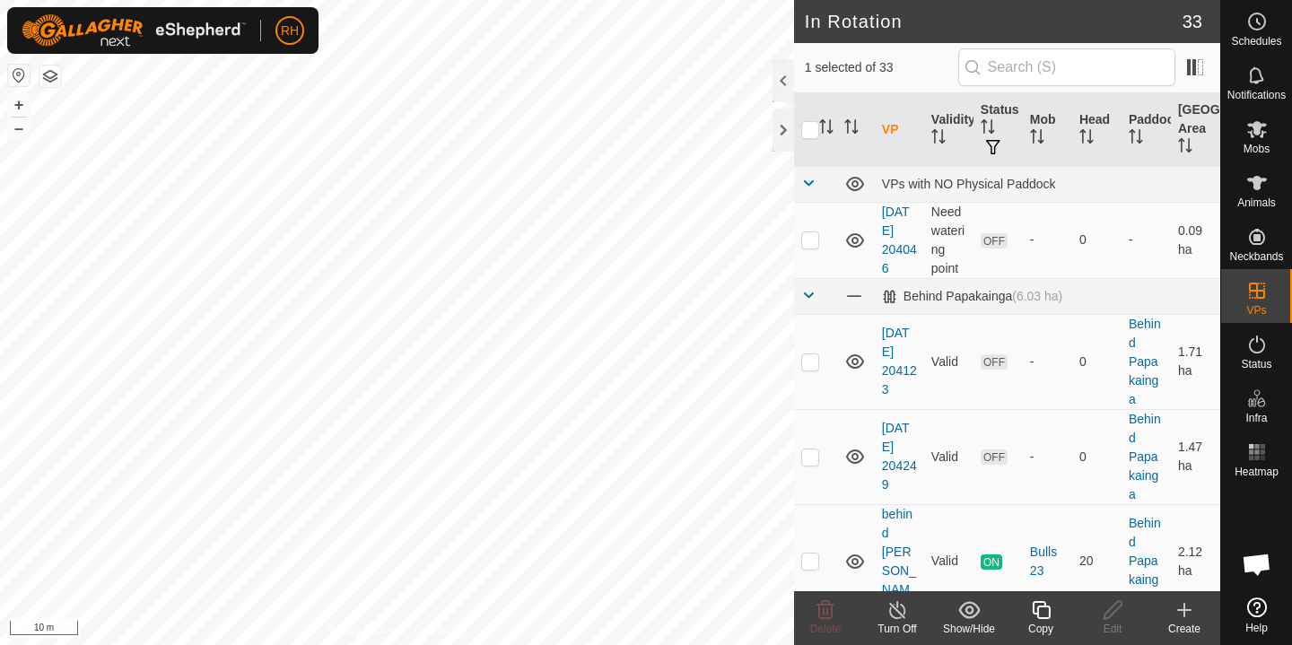
click at [1177, 617] on icon at bounding box center [1185, 610] width 22 height 22
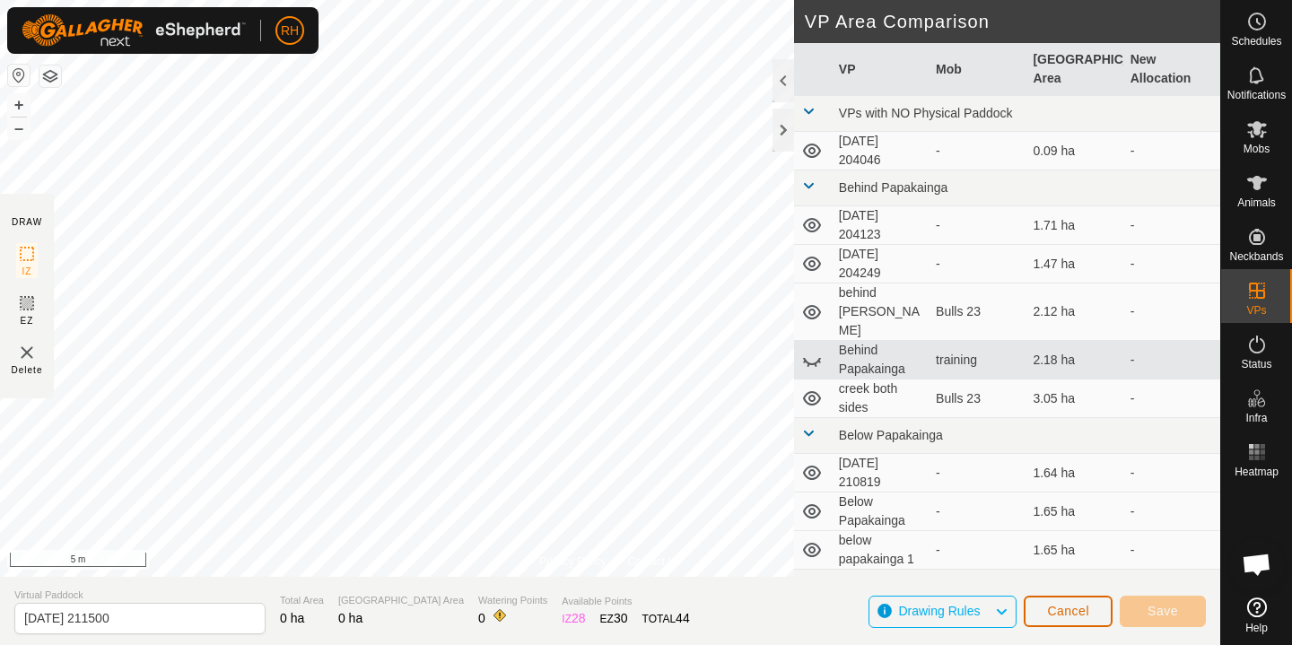
click at [1078, 609] on span "Cancel" at bounding box center [1068, 611] width 42 height 14
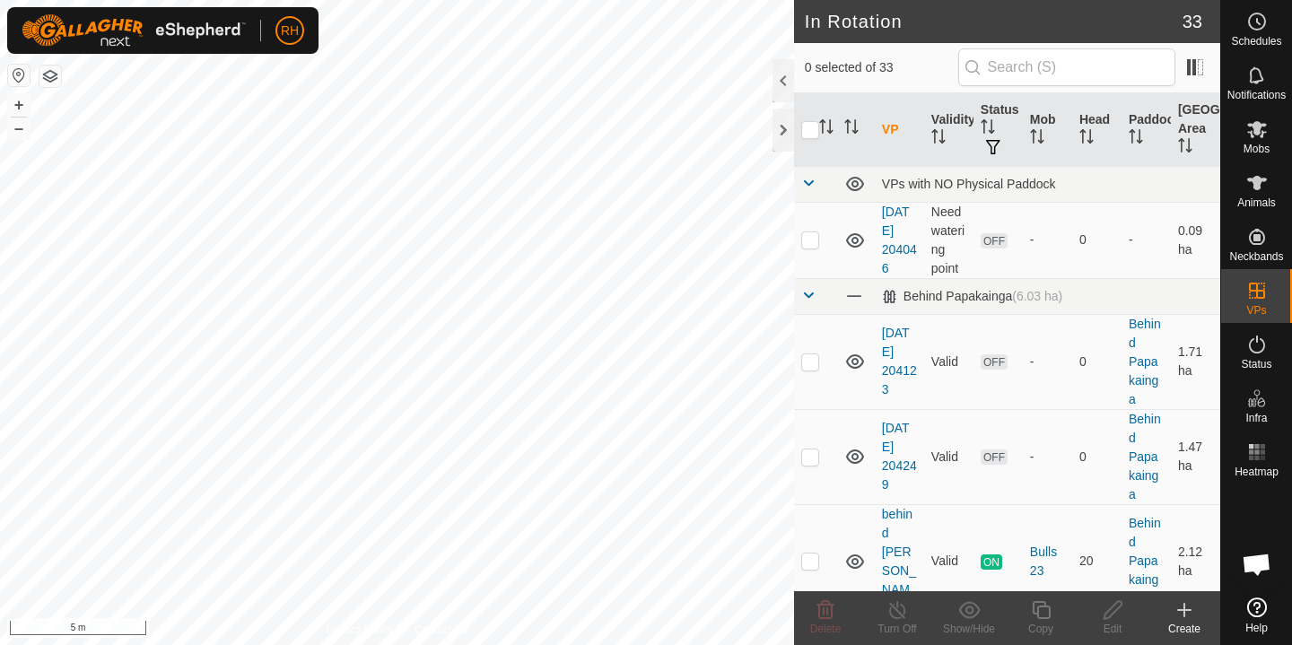
click at [1180, 618] on icon at bounding box center [1185, 610] width 22 height 22
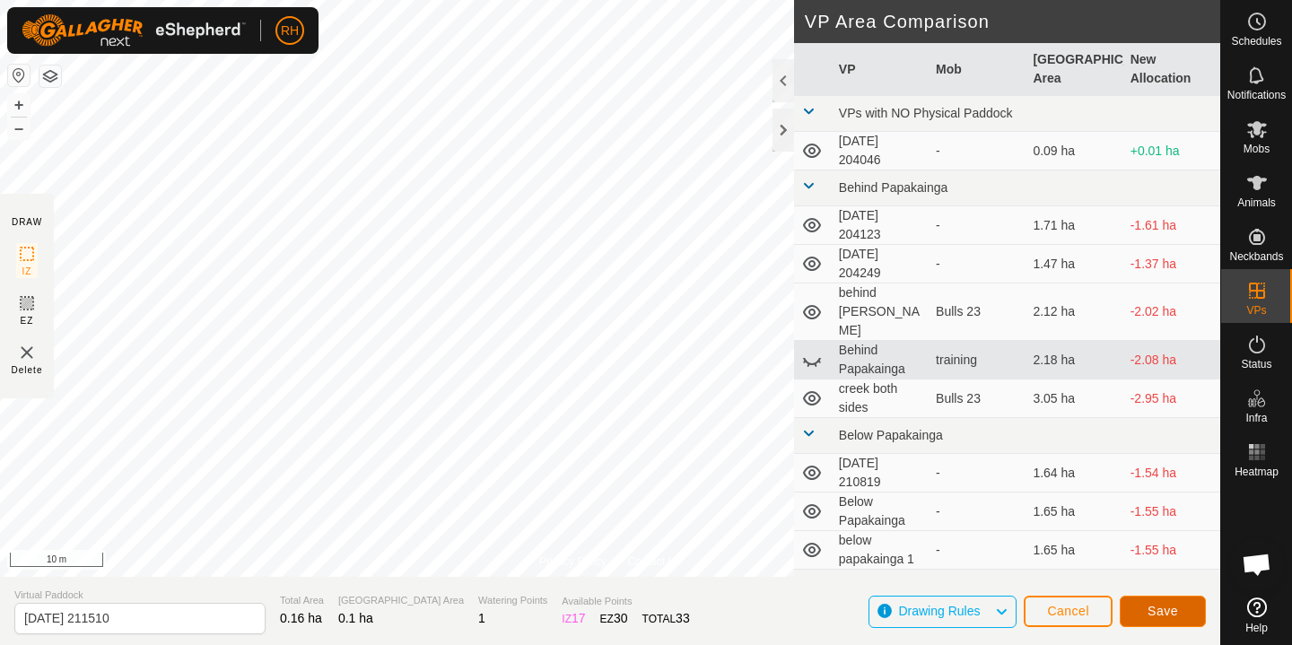
click at [1179, 612] on button "Save" at bounding box center [1163, 611] width 86 height 31
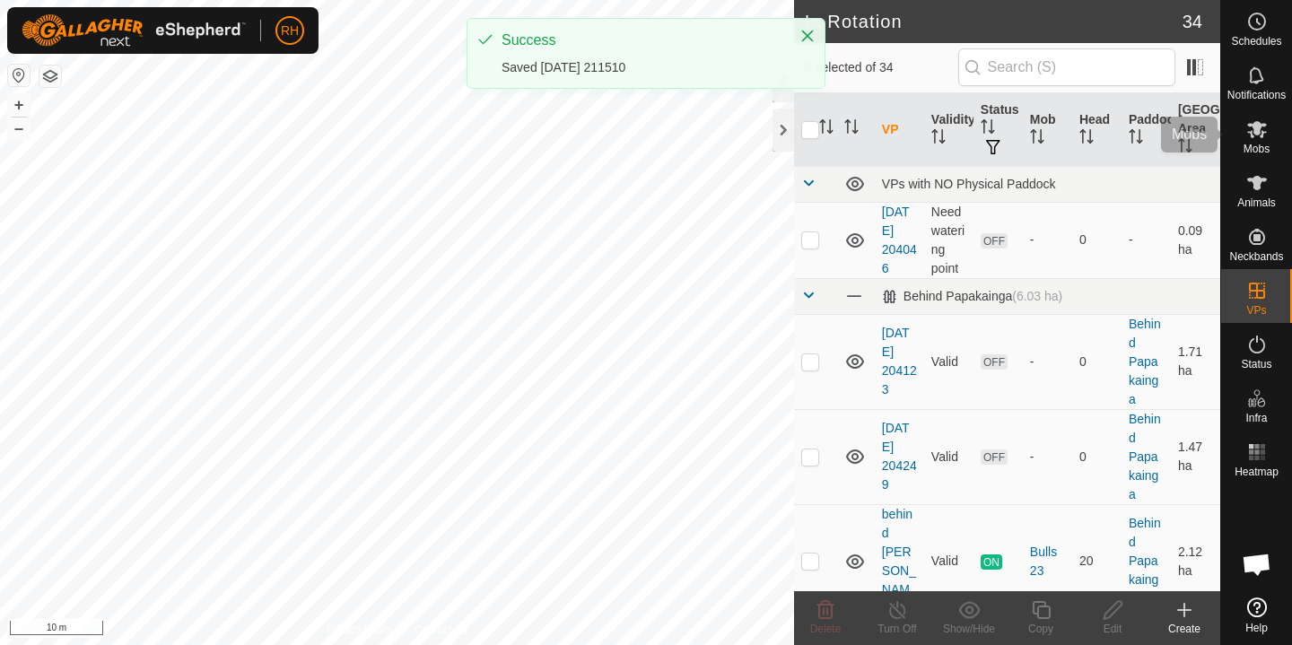
click at [1260, 135] on icon at bounding box center [1257, 129] width 22 height 22
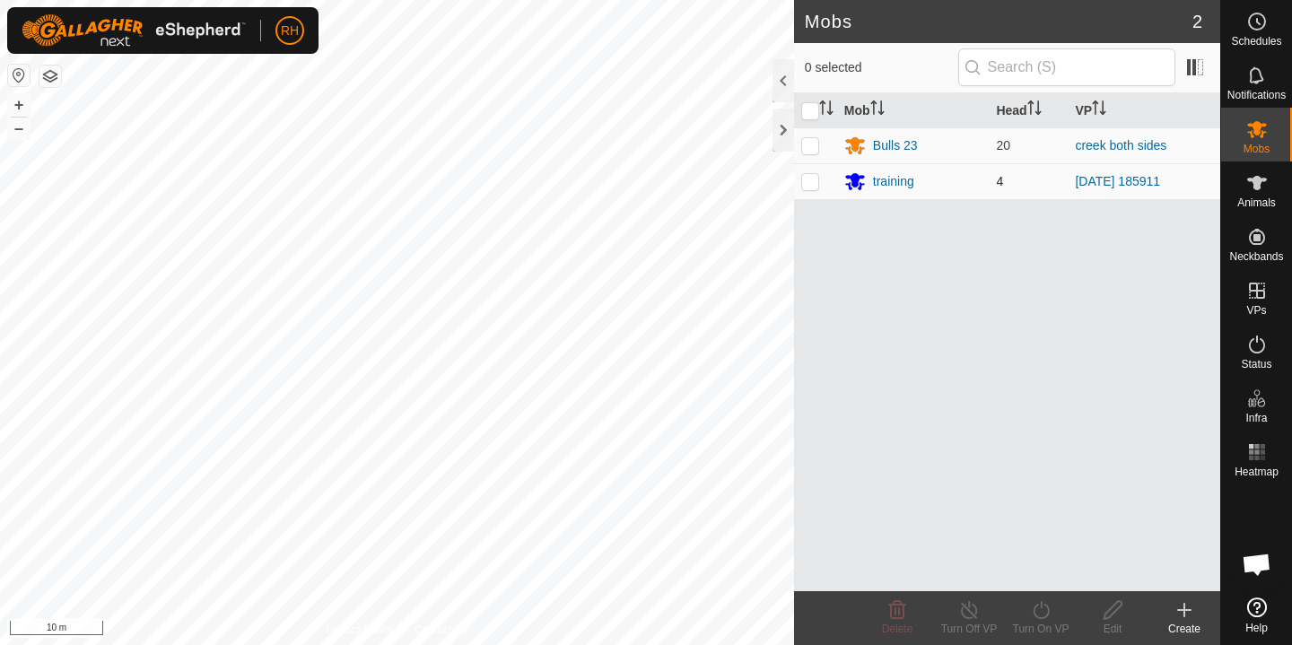
click at [813, 177] on p-checkbox at bounding box center [810, 181] width 18 height 14
checkbox input "true"
click at [1046, 616] on icon at bounding box center [1041, 610] width 22 height 22
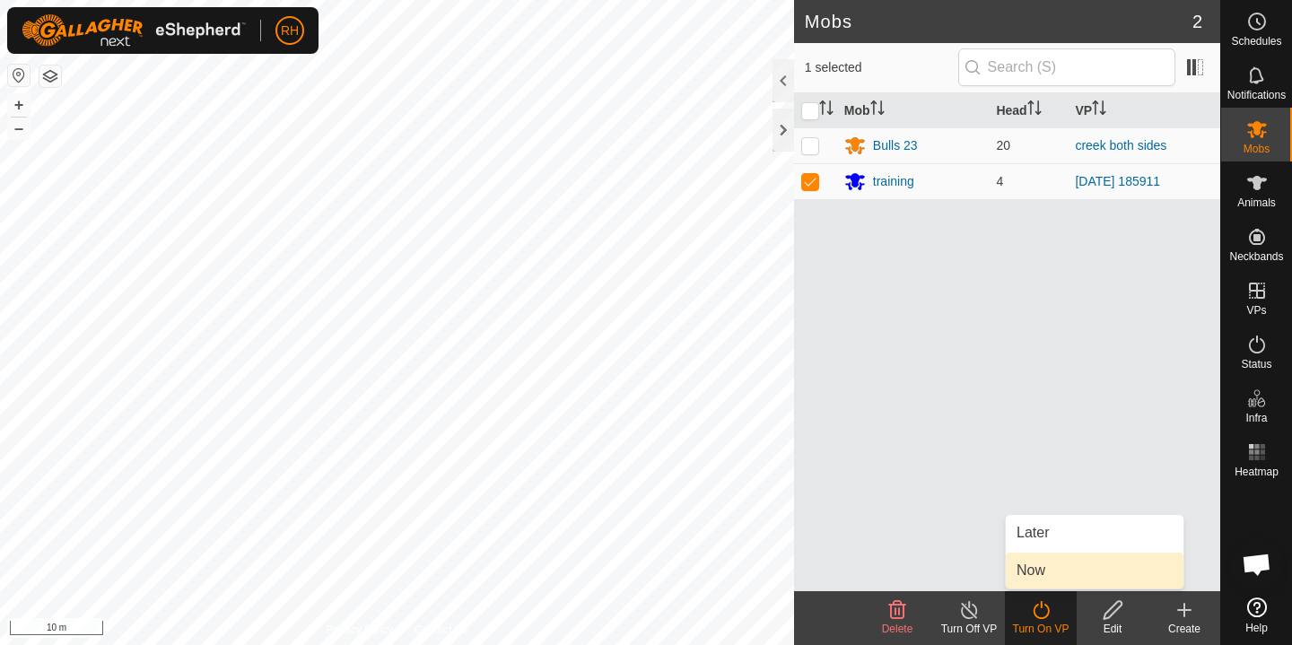
click at [1054, 573] on link "Now" at bounding box center [1095, 571] width 178 height 36
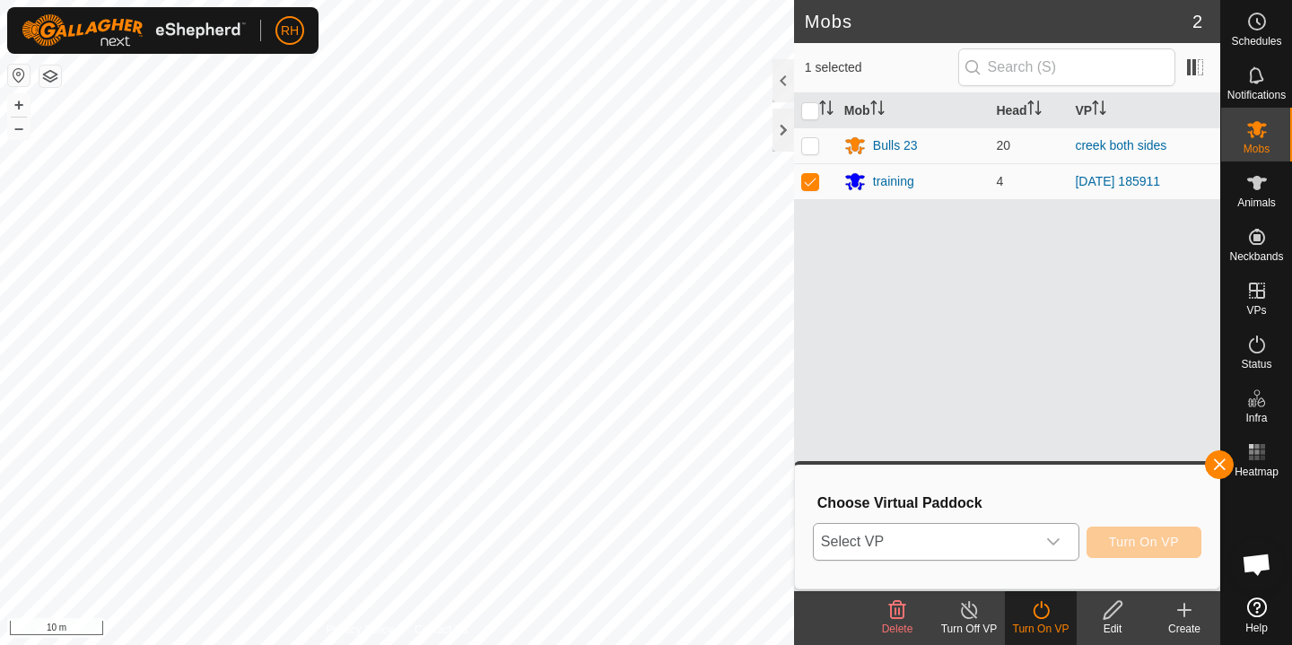
click at [1052, 543] on icon "dropdown trigger" at bounding box center [1053, 541] width 13 height 7
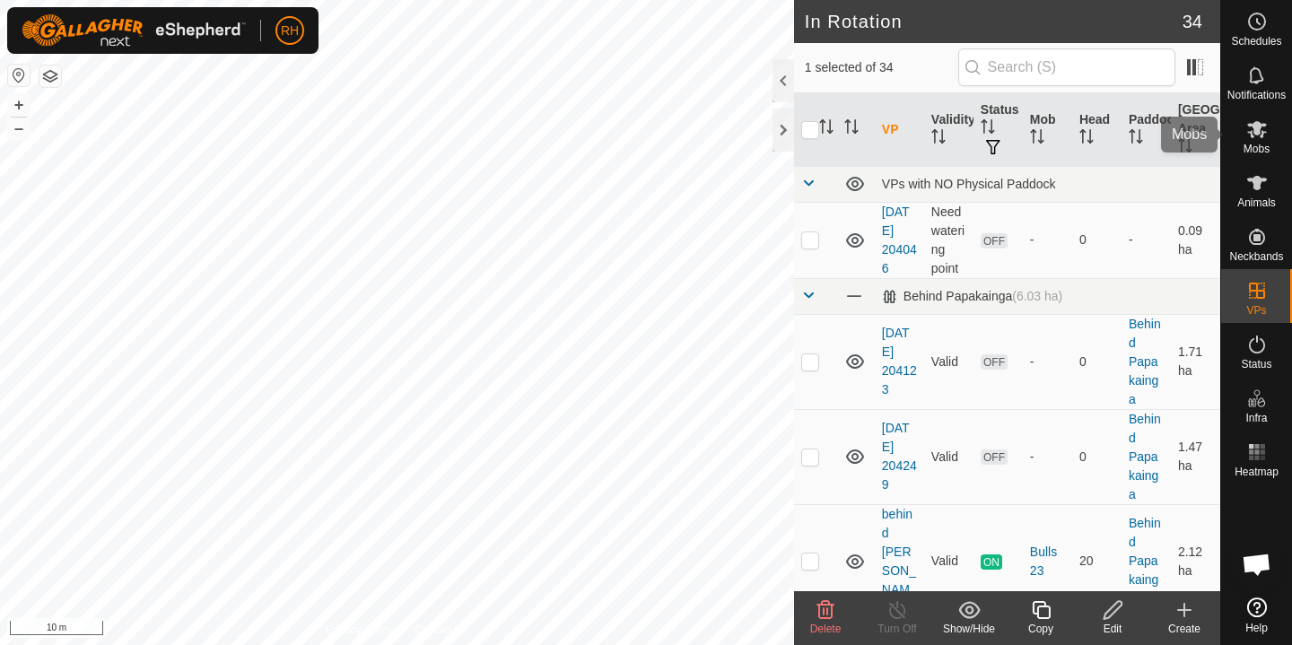
click at [1259, 131] on icon at bounding box center [1257, 129] width 20 height 17
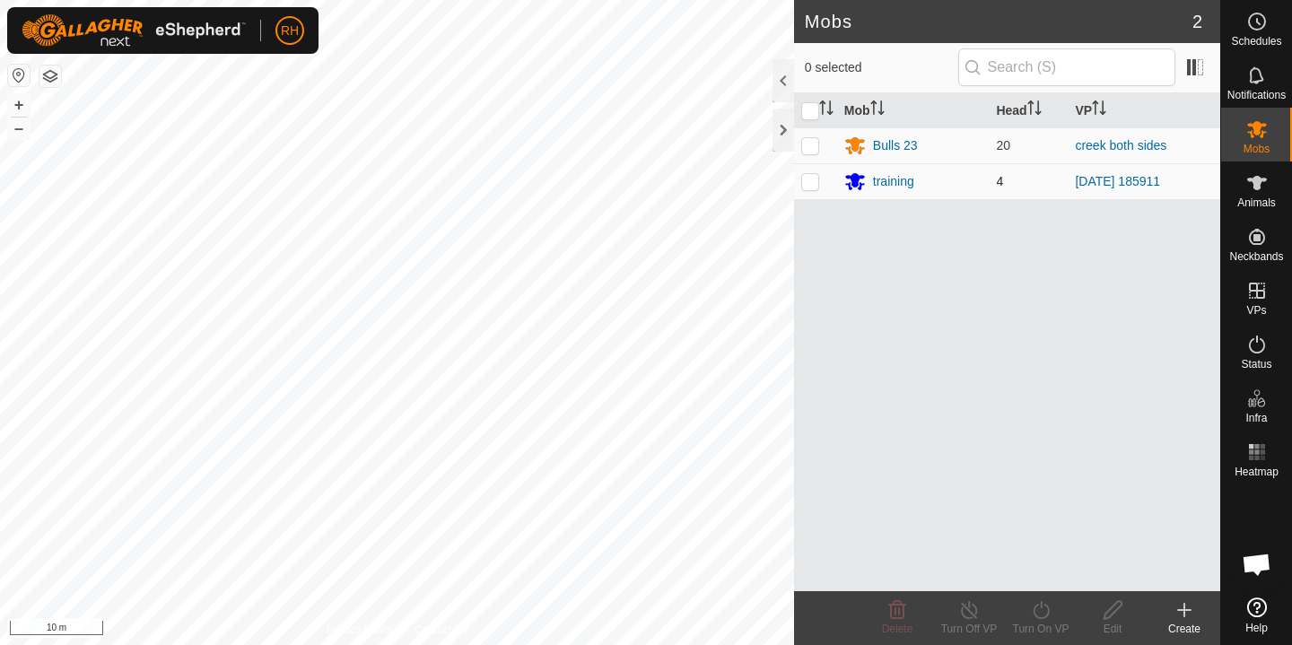
click at [814, 178] on p-checkbox at bounding box center [810, 181] width 18 height 14
checkbox input "true"
click at [1026, 628] on div "Turn On VP" at bounding box center [1041, 629] width 72 height 16
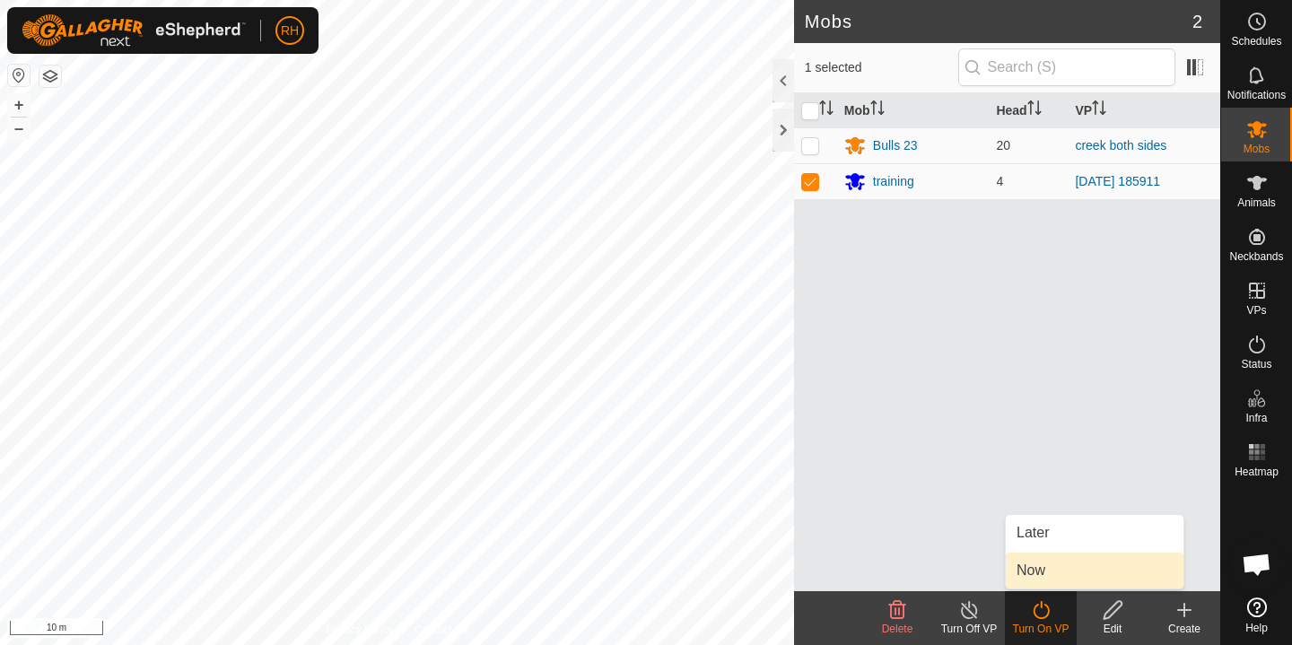
click at [1050, 568] on link "Now" at bounding box center [1095, 571] width 178 height 36
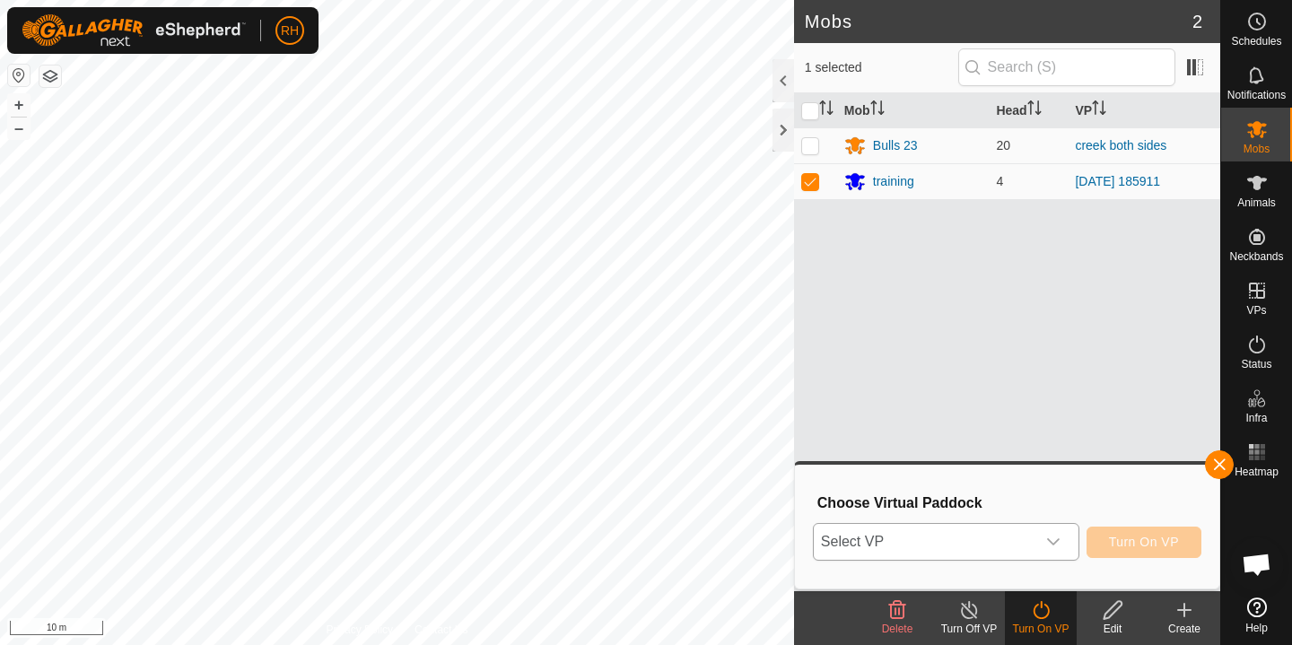
click at [1039, 547] on div "dropdown trigger" at bounding box center [1053, 542] width 36 height 36
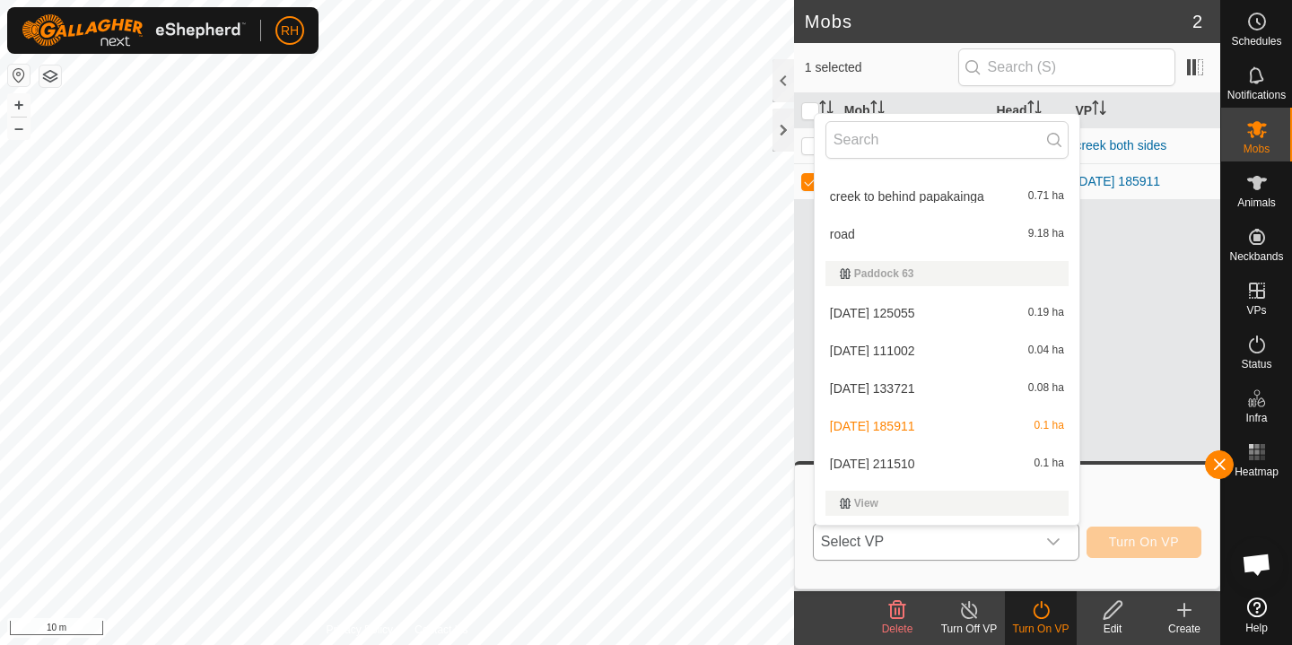
scroll to position [622, 0]
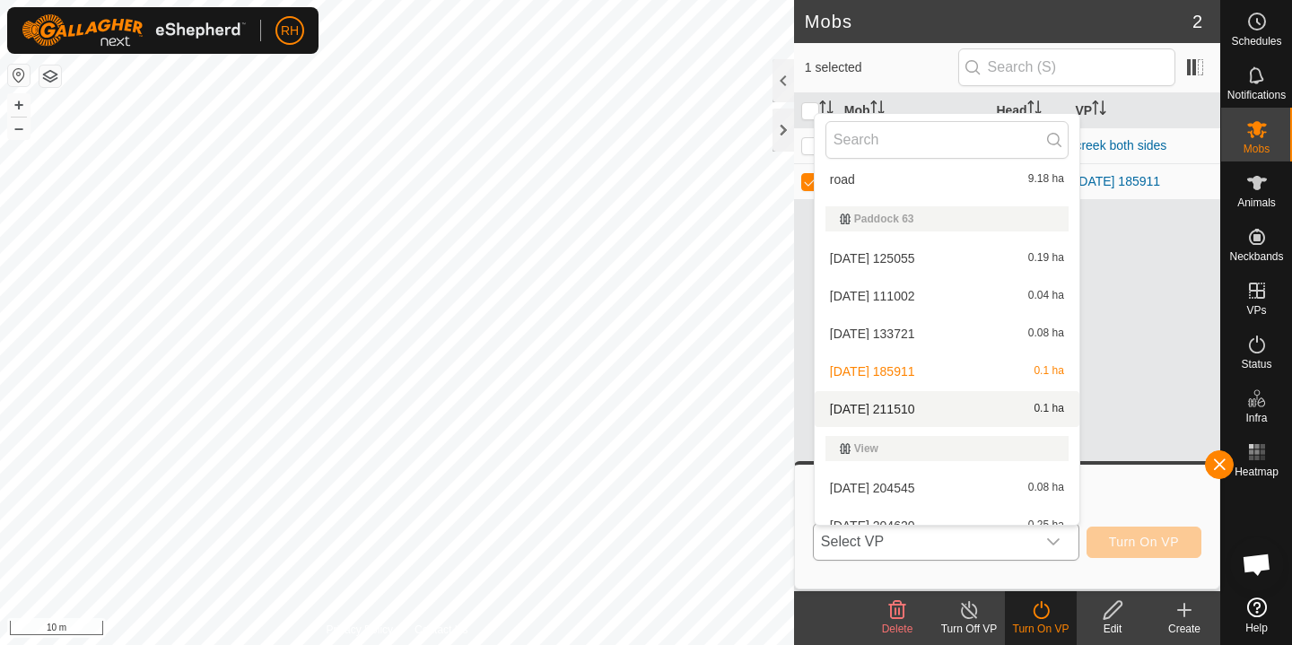
click at [924, 411] on li "[DATE] 211510 0.1 ha" at bounding box center [947, 409] width 265 height 36
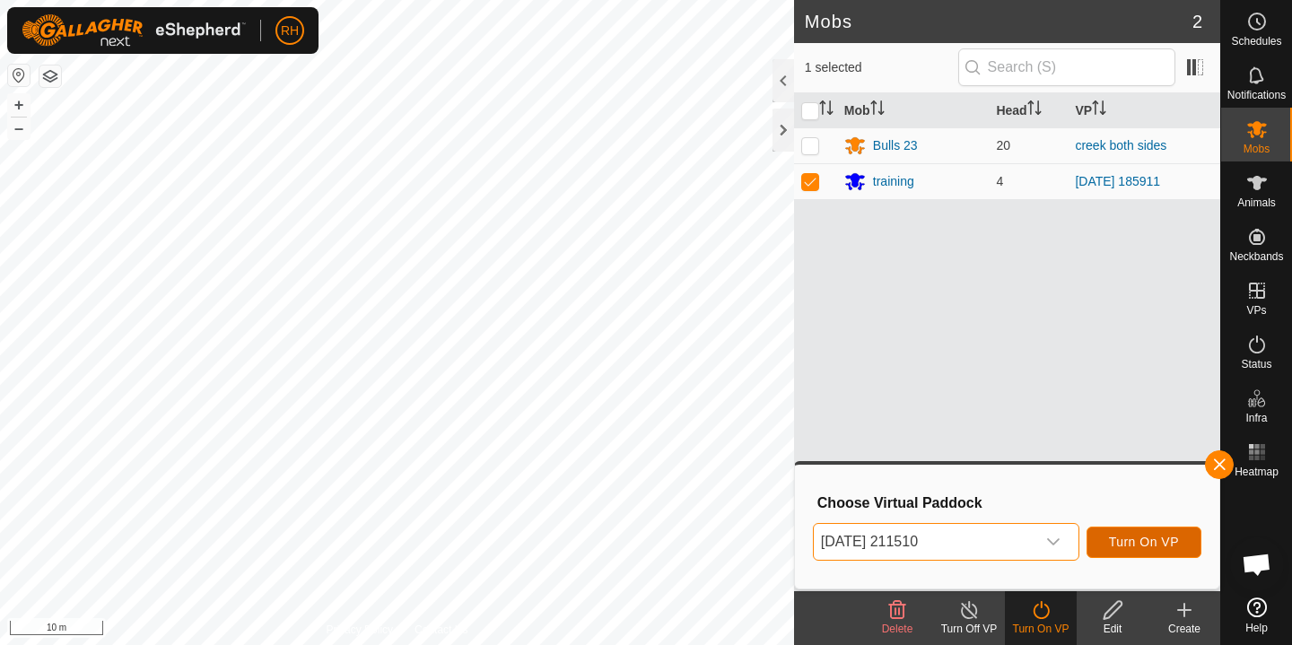
click at [1148, 544] on span "Turn On VP" at bounding box center [1144, 542] width 70 height 14
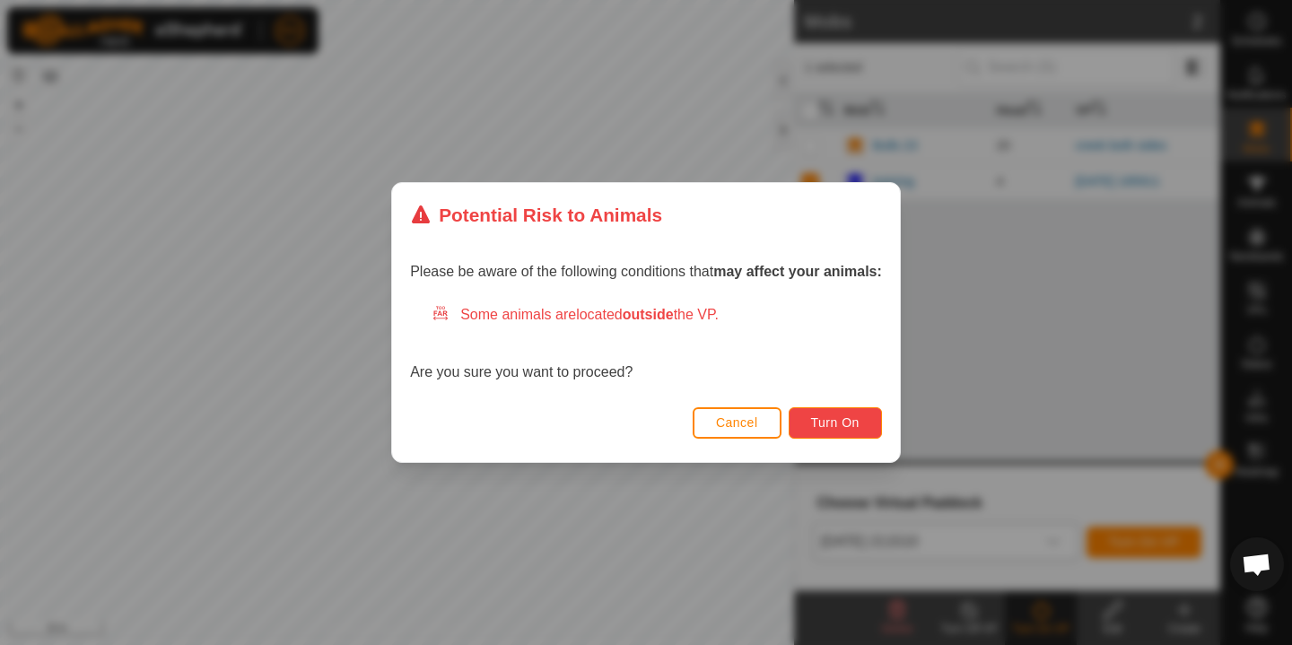
click at [833, 426] on span "Turn On" at bounding box center [835, 422] width 48 height 14
